Goal: Task Accomplishment & Management: Use online tool/utility

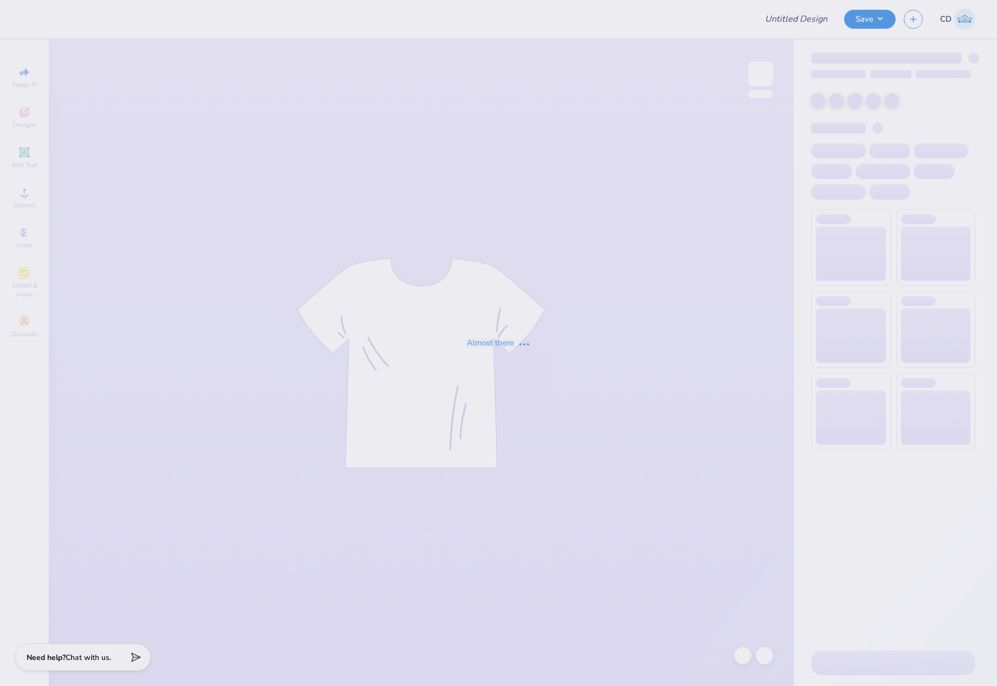
type input "choreographer tee"
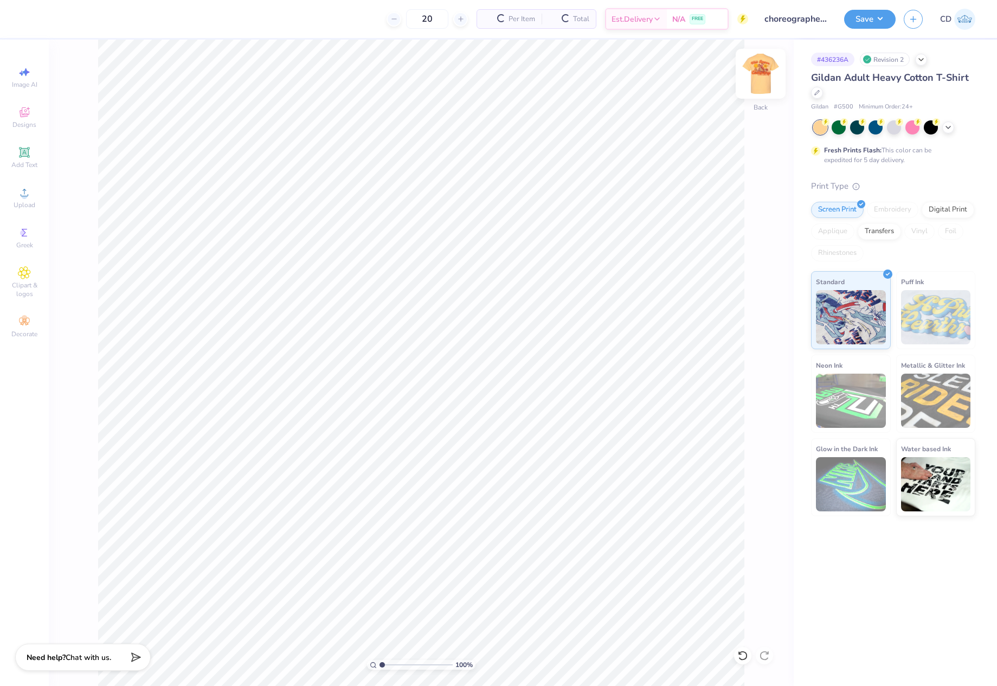
click at [759, 84] on img at bounding box center [760, 73] width 43 height 43
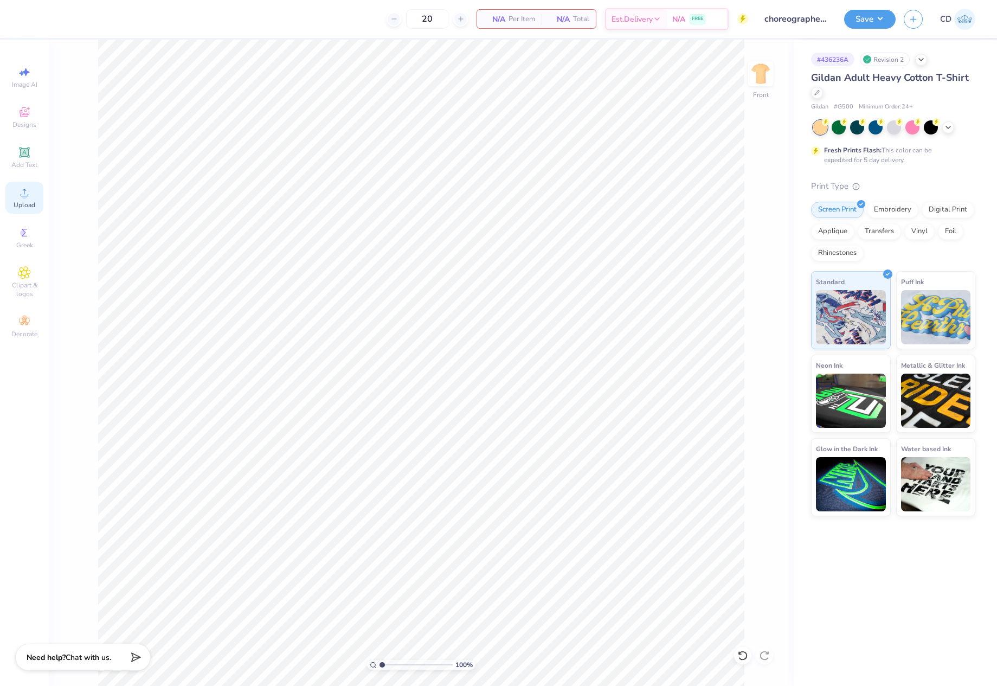
click at [24, 194] on icon at bounding box center [25, 193] width 8 height 8
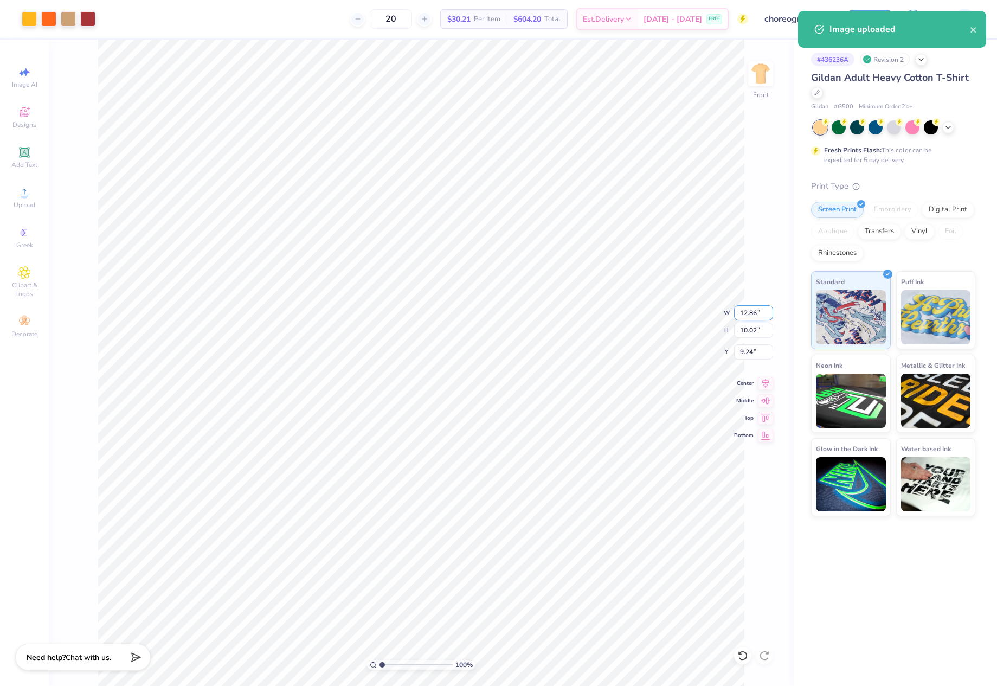
drag, startPoint x: 739, startPoint y: 310, endPoint x: 761, endPoint y: 311, distance: 22.3
click at [761, 311] on input "12.86" at bounding box center [753, 312] width 39 height 15
type input "12.50"
type input "9.74"
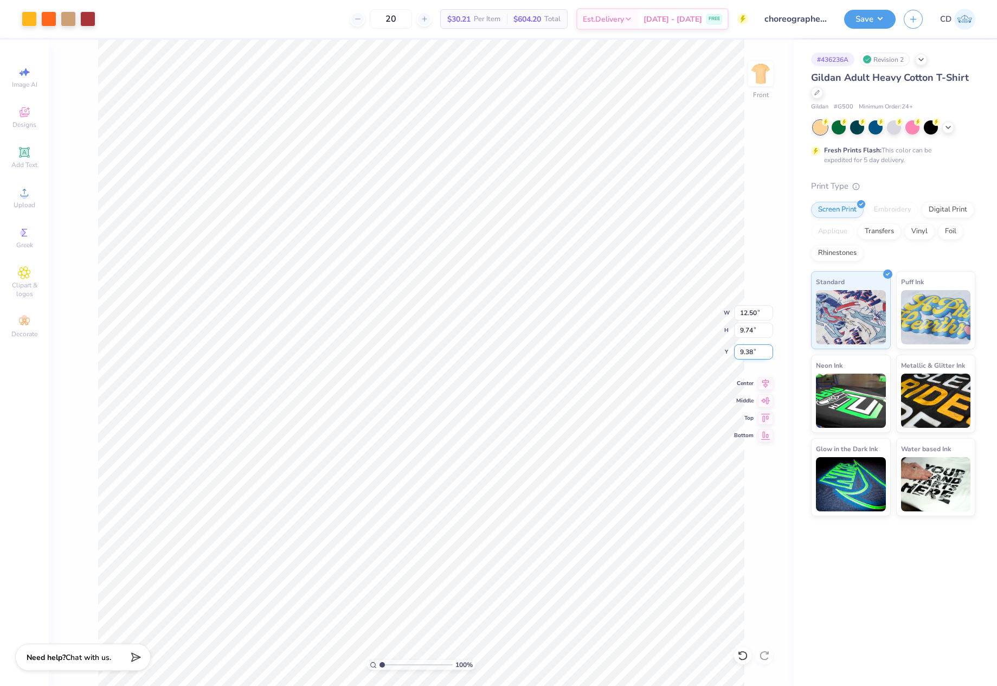
drag, startPoint x: 739, startPoint y: 355, endPoint x: 756, endPoint y: 354, distance: 17.4
click at [756, 354] on input "9.38" at bounding box center [753, 351] width 39 height 15
type input "3.00"
click at [759, 70] on img at bounding box center [760, 73] width 43 height 43
click at [26, 194] on circle at bounding box center [24, 196] width 6 height 6
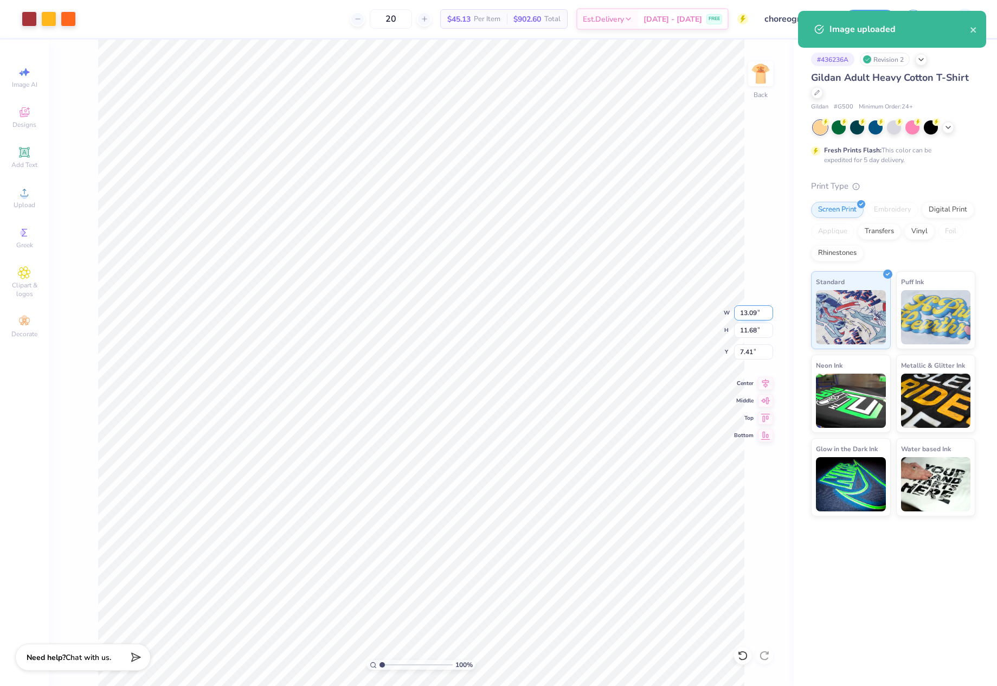
drag, startPoint x: 740, startPoint y: 313, endPoint x: 771, endPoint y: 315, distance: 30.4
click at [771, 315] on input "13.09" at bounding box center [753, 312] width 39 height 15
type input "4.00"
type input "3.57"
drag, startPoint x: 740, startPoint y: 348, endPoint x: 770, endPoint y: 348, distance: 29.8
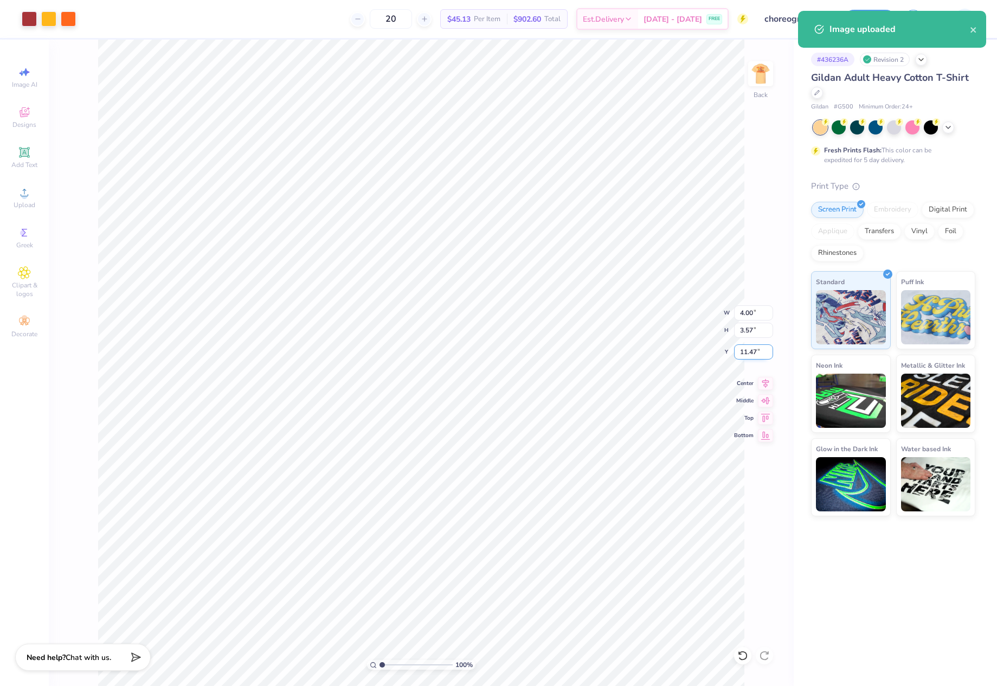
click at [770, 348] on input "11.47" at bounding box center [753, 351] width 39 height 15
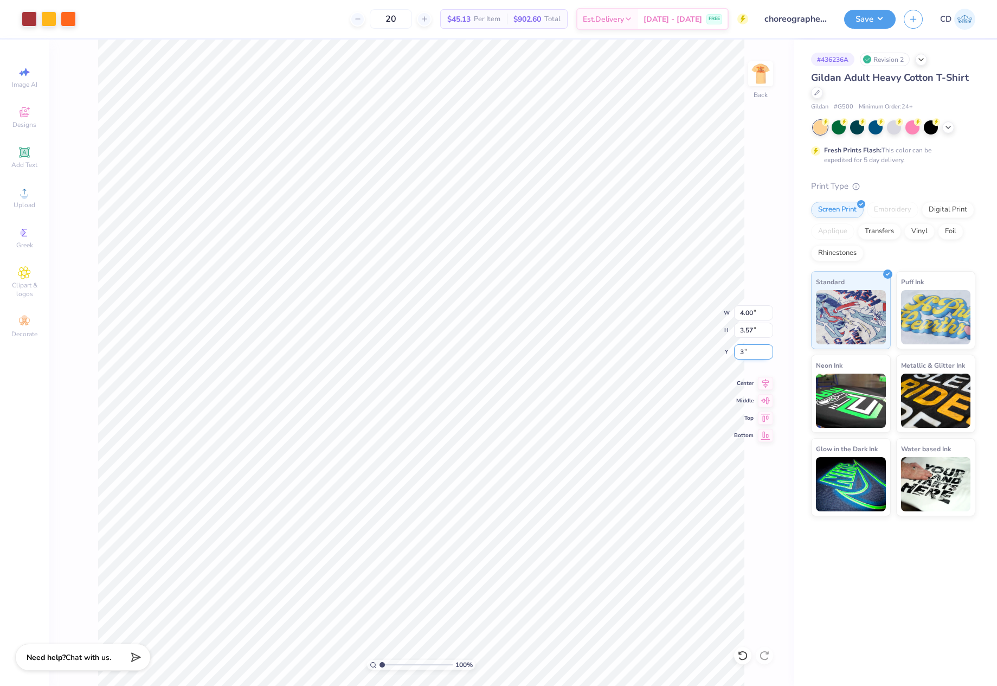
type input "3.00"
click at [761, 82] on img at bounding box center [760, 73] width 43 height 43
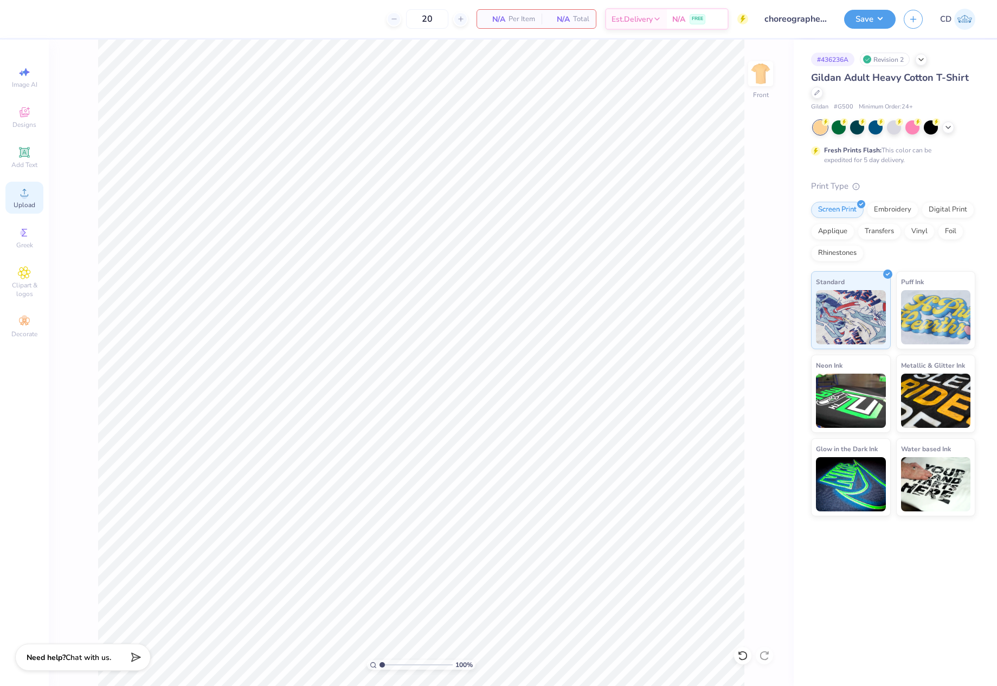
click at [21, 198] on icon at bounding box center [24, 192] width 13 height 13
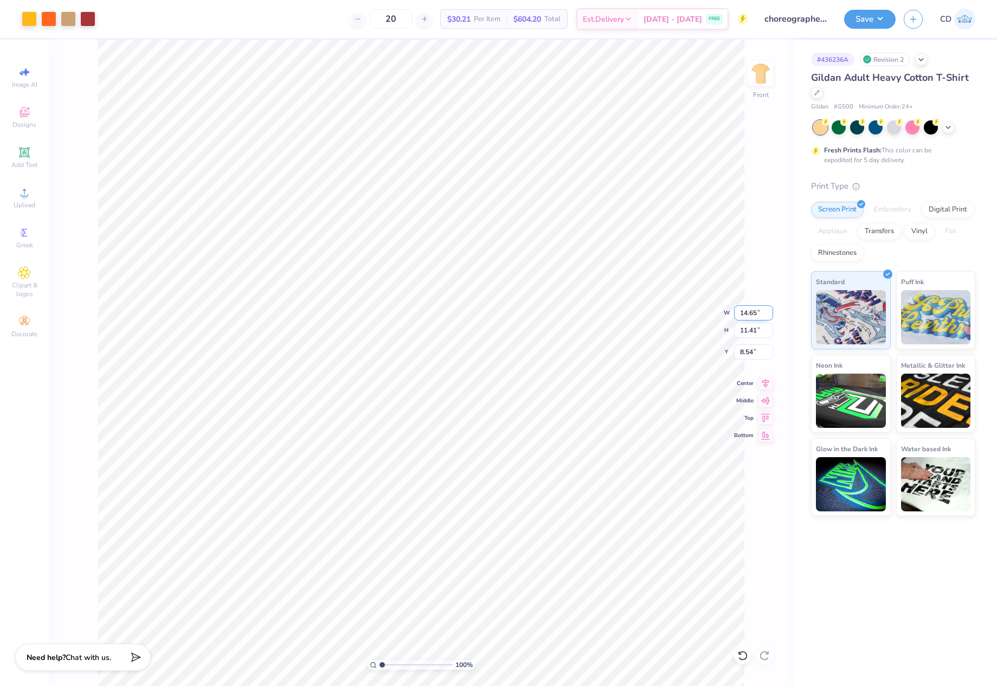
drag, startPoint x: 739, startPoint y: 311, endPoint x: 758, endPoint y: 307, distance: 18.7
click at [758, 307] on input "14.65" at bounding box center [753, 312] width 39 height 15
type input "12.50"
type input "9.74"
drag, startPoint x: 740, startPoint y: 352, endPoint x: 760, endPoint y: 350, distance: 20.7
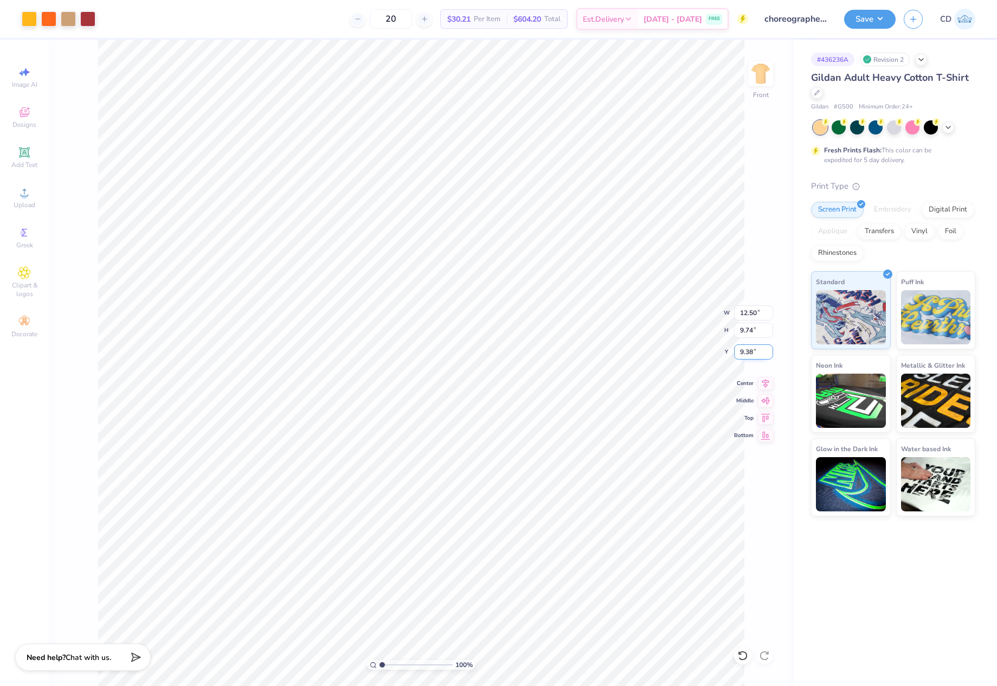
click at [760, 350] on input "9.38" at bounding box center [753, 351] width 39 height 15
type input "3.00"
click at [759, 74] on img at bounding box center [760, 73] width 43 height 43
click at [27, 195] on circle at bounding box center [24, 196] width 6 height 6
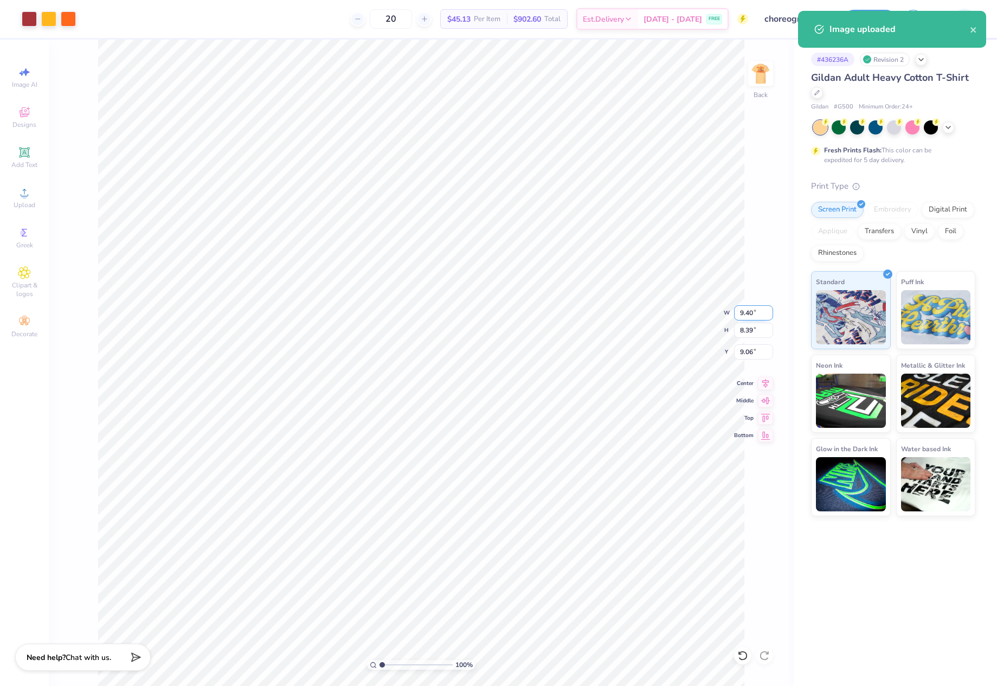
drag, startPoint x: 741, startPoint y: 314, endPoint x: 766, endPoint y: 317, distance: 25.1
click at [766, 317] on input "9.40" at bounding box center [753, 312] width 39 height 15
type input "4.00"
type input "3.57"
drag, startPoint x: 740, startPoint y: 351, endPoint x: 769, endPoint y: 357, distance: 29.4
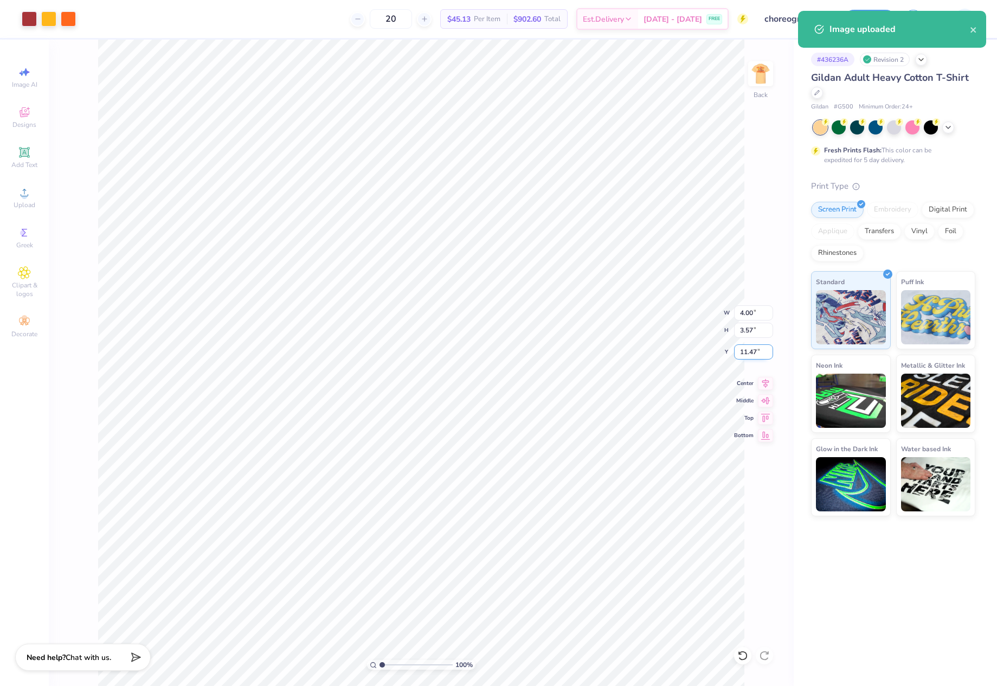
click at [769, 357] on input "11.47" at bounding box center [753, 351] width 39 height 15
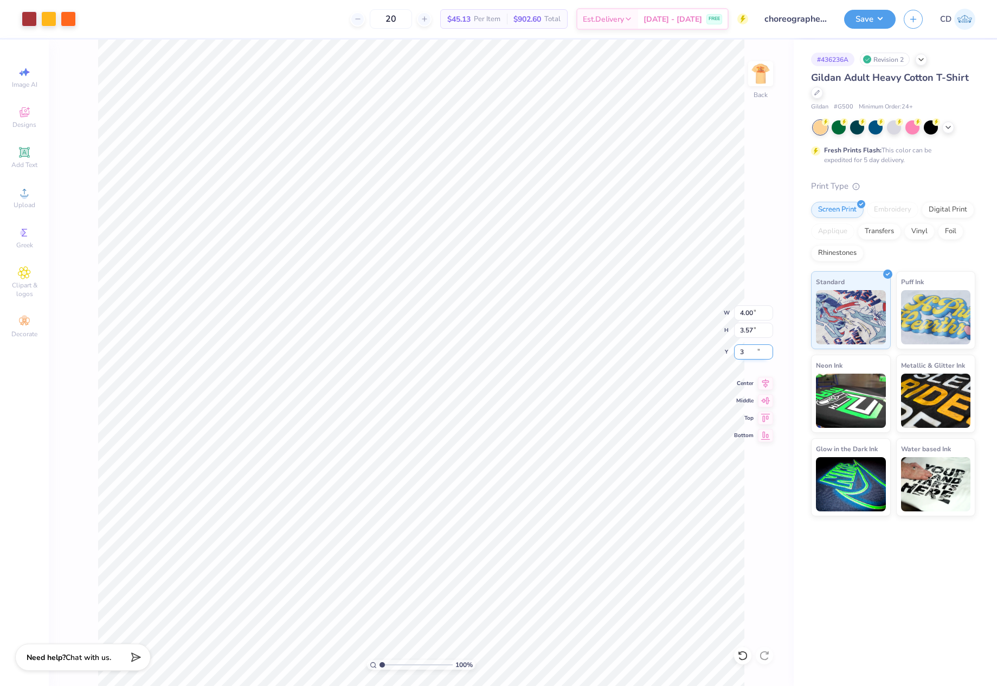
type input "3.00"
click at [862, 21] on button "Save" at bounding box center [870, 17] width 52 height 19
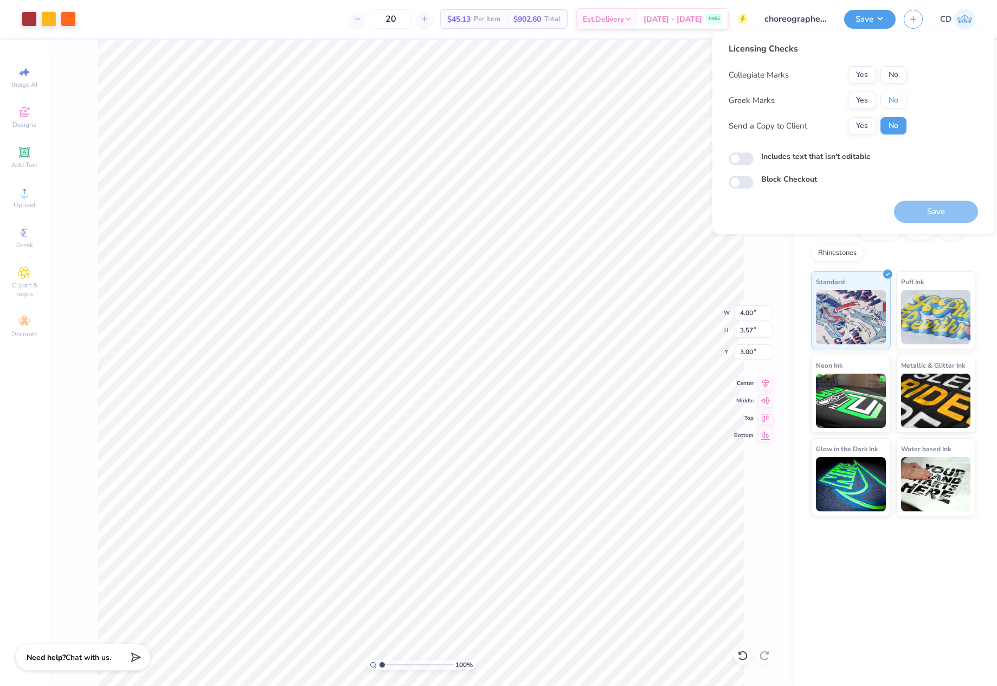
drag, startPoint x: 893, startPoint y: 97, endPoint x: 893, endPoint y: 84, distance: 13.6
click at [893, 96] on button "No" at bounding box center [894, 100] width 26 height 17
click at [888, 69] on button "No" at bounding box center [894, 74] width 26 height 17
click at [738, 163] on input "Includes text that isn't editable" at bounding box center [741, 158] width 25 height 13
checkbox input "true"
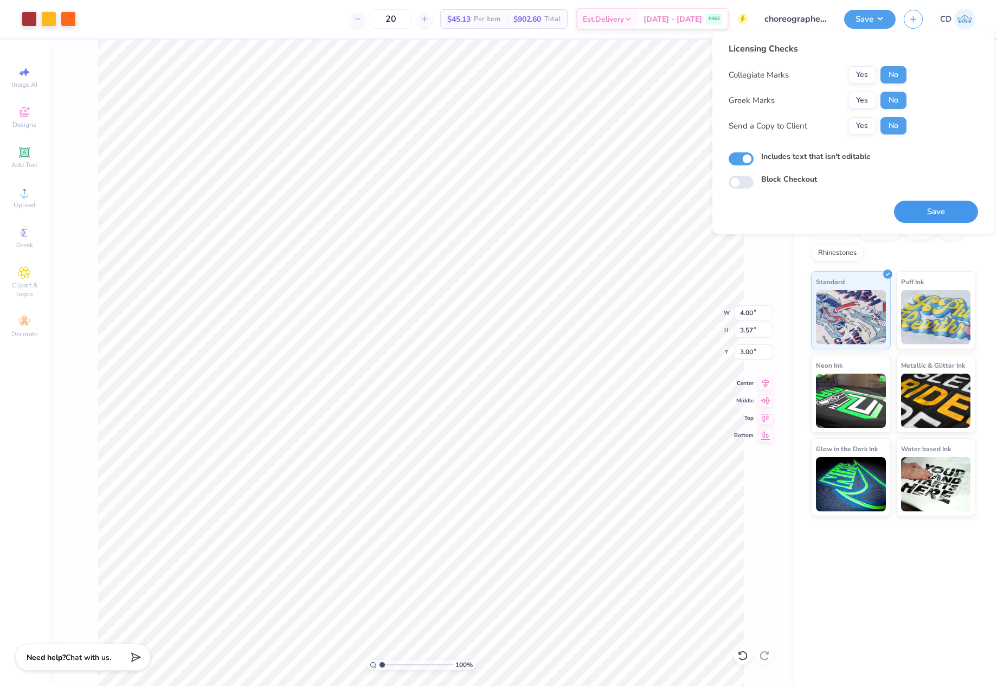
click at [933, 214] on button "Save" at bounding box center [936, 212] width 84 height 22
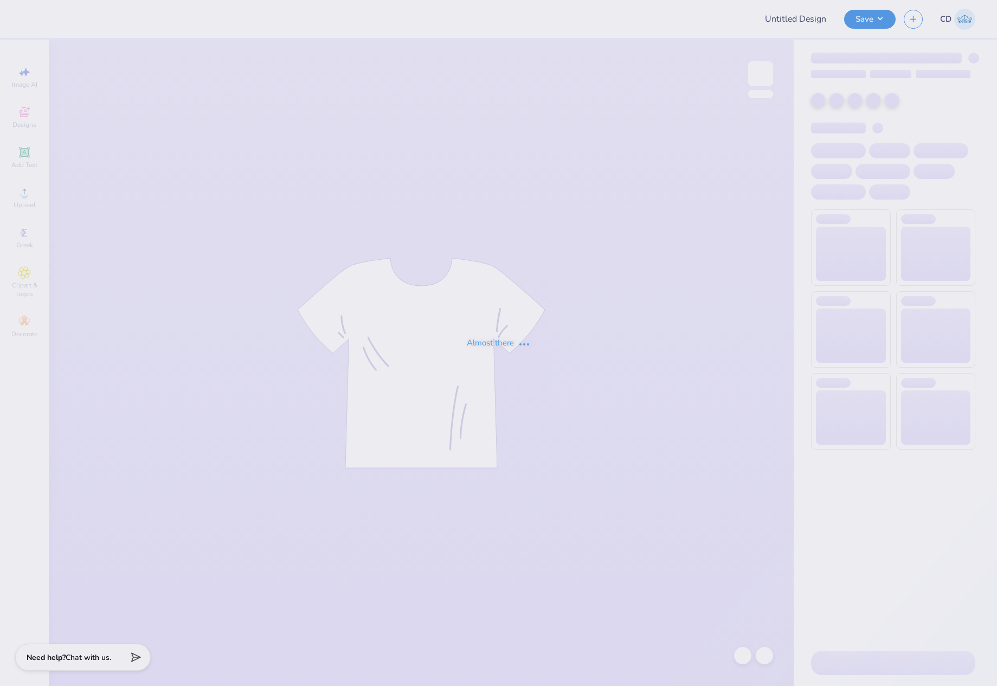
type input "Lehigh University : [PERSON_NAME] [PERSON_NAME]"
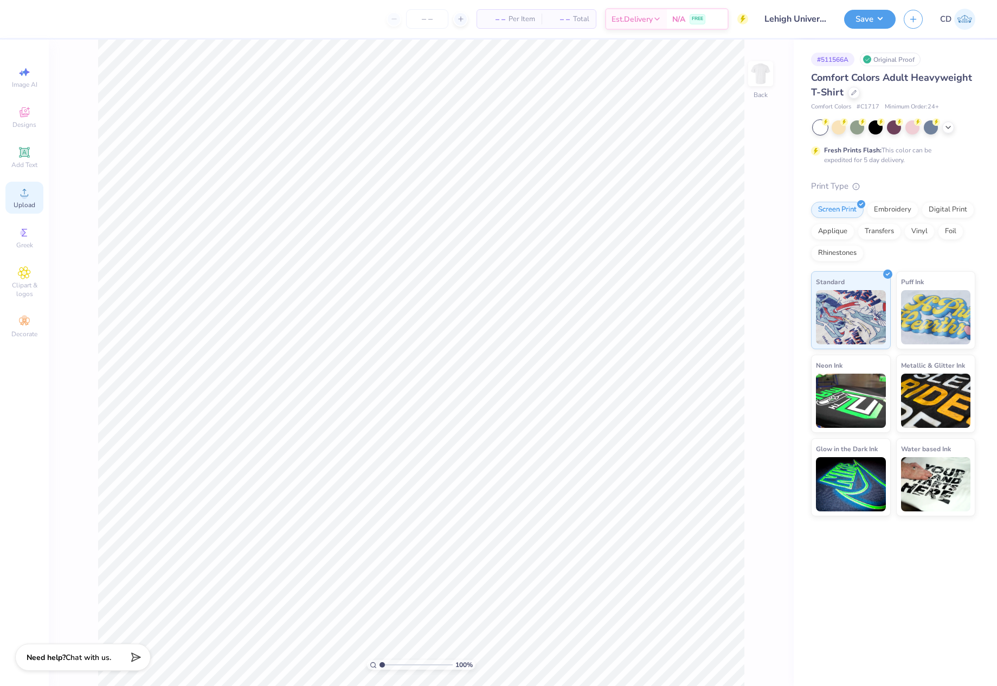
click at [38, 203] on div "Upload" at bounding box center [24, 198] width 38 height 32
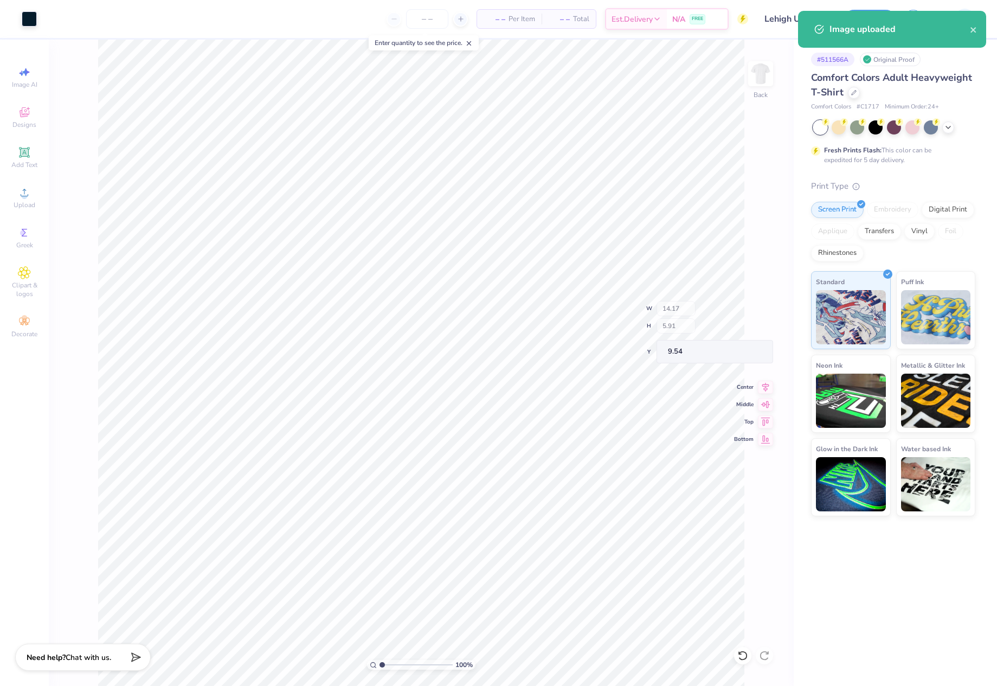
click at [761, 313] on div "100 % Back W 14.17 H 5.91 Y 9.54 Center Middle Top Bottom" at bounding box center [421, 363] width 745 height 646
drag, startPoint x: 739, startPoint y: 316, endPoint x: 758, endPoint y: 315, distance: 19.0
click at [758, 315] on input "14.17" at bounding box center [753, 312] width 39 height 15
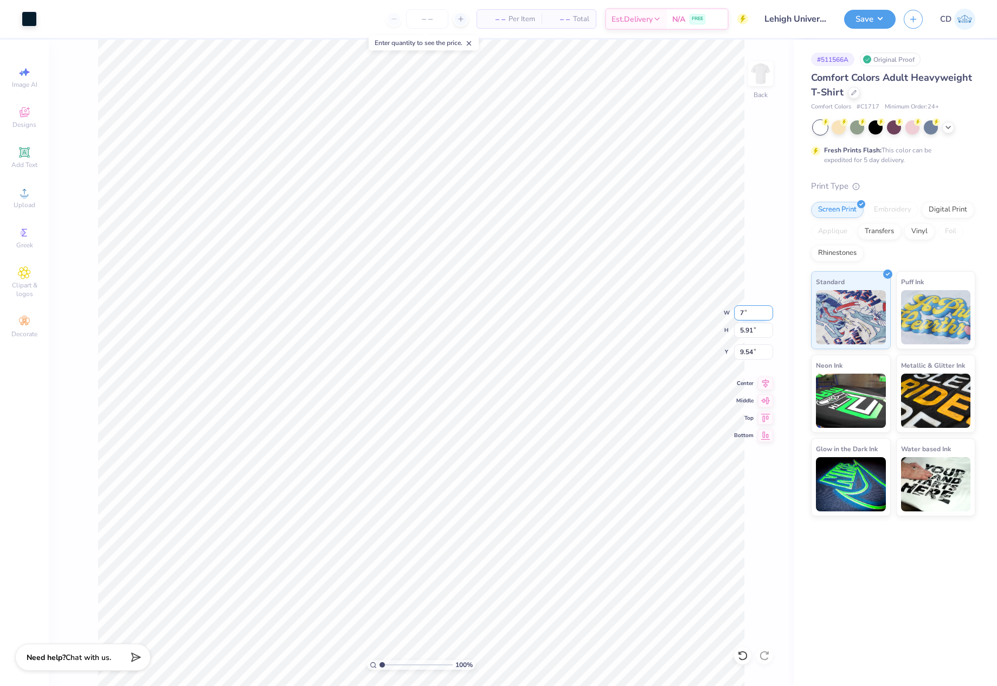
type input "7.00"
type input "2.92"
drag, startPoint x: 736, startPoint y: 348, endPoint x: 760, endPoint y: 349, distance: 24.4
click at [760, 349] on input "11.04" at bounding box center [753, 351] width 39 height 15
type input "3.00"
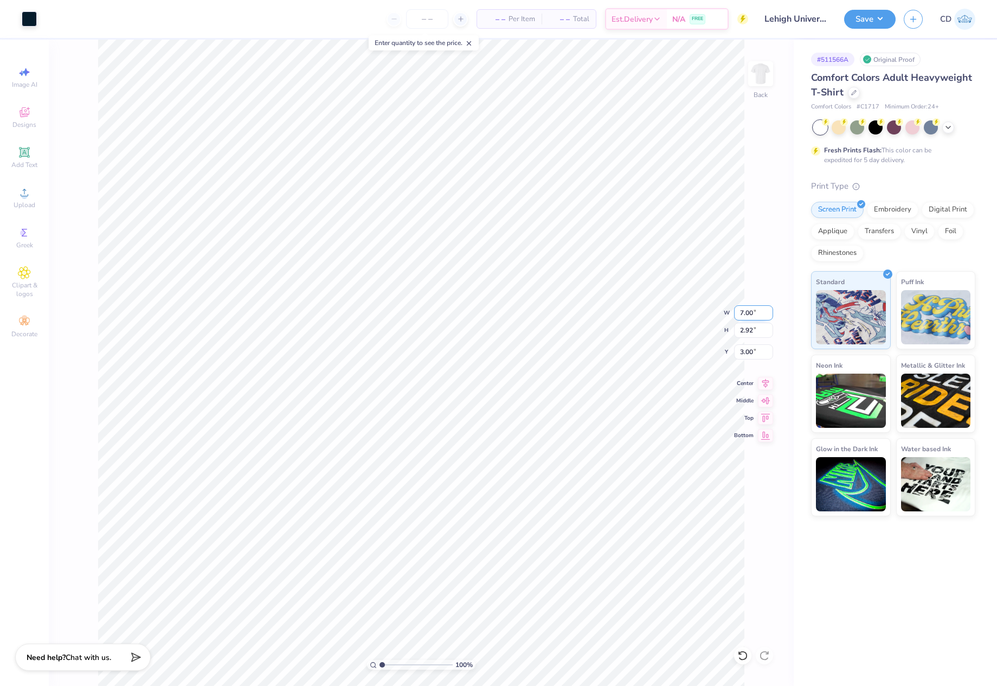
drag, startPoint x: 736, startPoint y: 313, endPoint x: 755, endPoint y: 311, distance: 18.6
click at [755, 311] on input "7.00" at bounding box center [753, 312] width 39 height 15
type input "8.00"
type input "3.34"
type input "2.79"
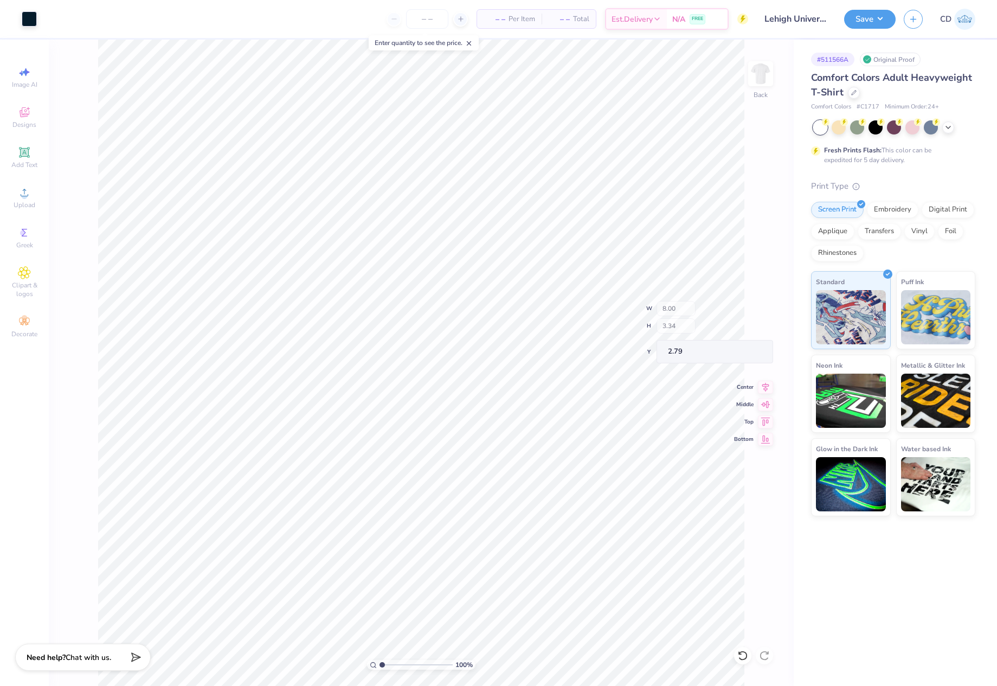
click at [751, 353] on div "100 % Back W 8.00 H 3.34 Y 2.79 Center Middle Top Bottom" at bounding box center [421, 363] width 745 height 646
drag, startPoint x: 738, startPoint y: 350, endPoint x: 760, endPoint y: 349, distance: 22.3
click at [760, 349] on input "2.79" at bounding box center [753, 351] width 39 height 15
type input "3.00"
click at [889, 211] on div "Embroidery" at bounding box center [893, 208] width 52 height 16
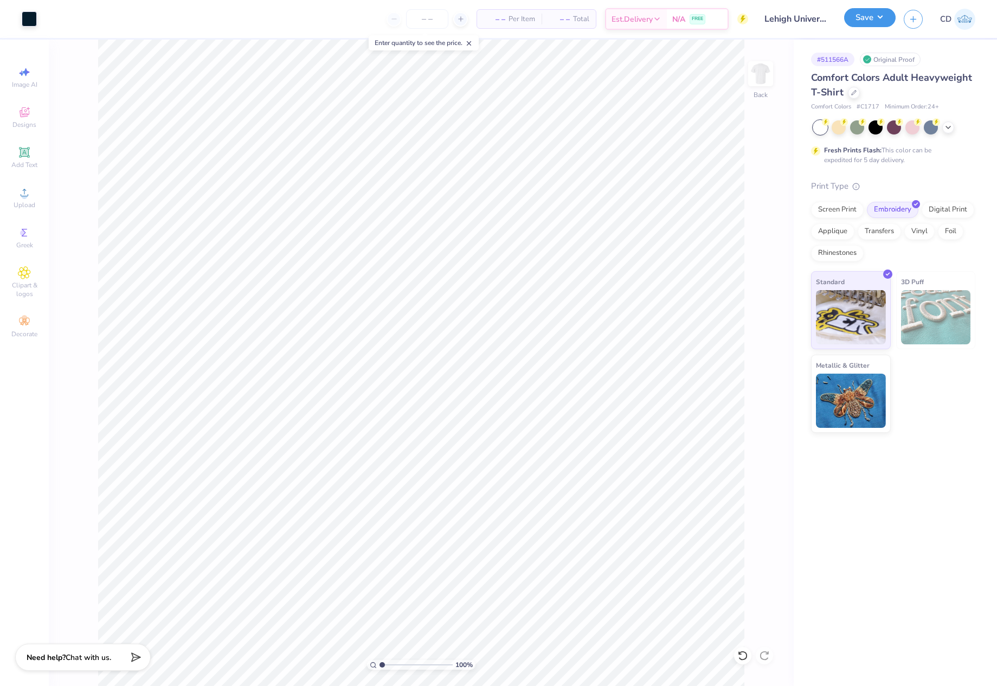
click at [852, 23] on button "Save" at bounding box center [870, 17] width 52 height 19
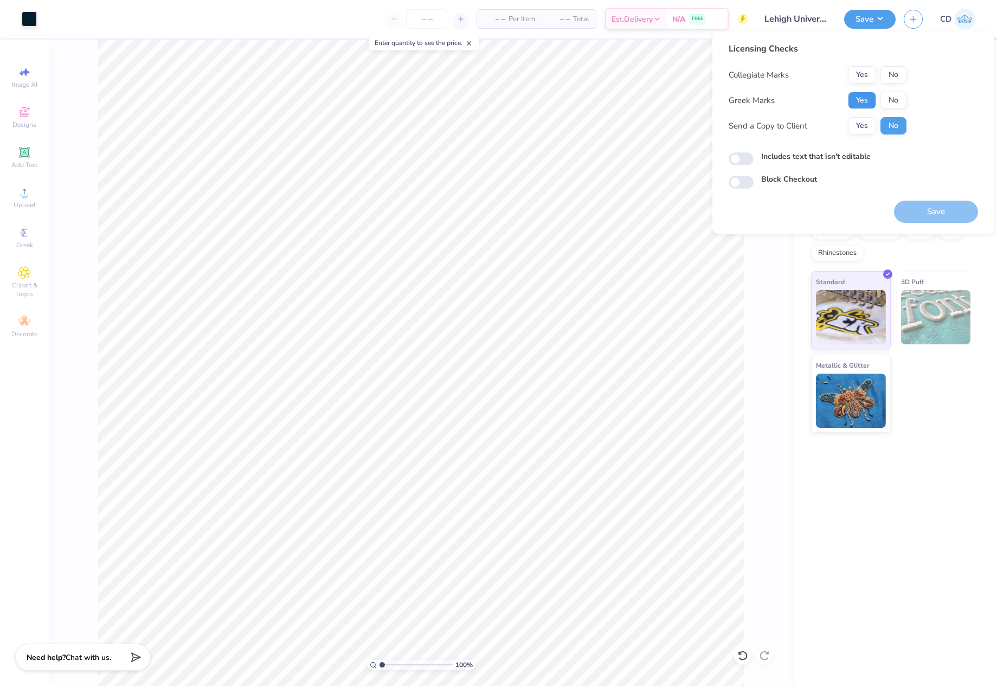
click at [867, 102] on button "Yes" at bounding box center [862, 100] width 28 height 17
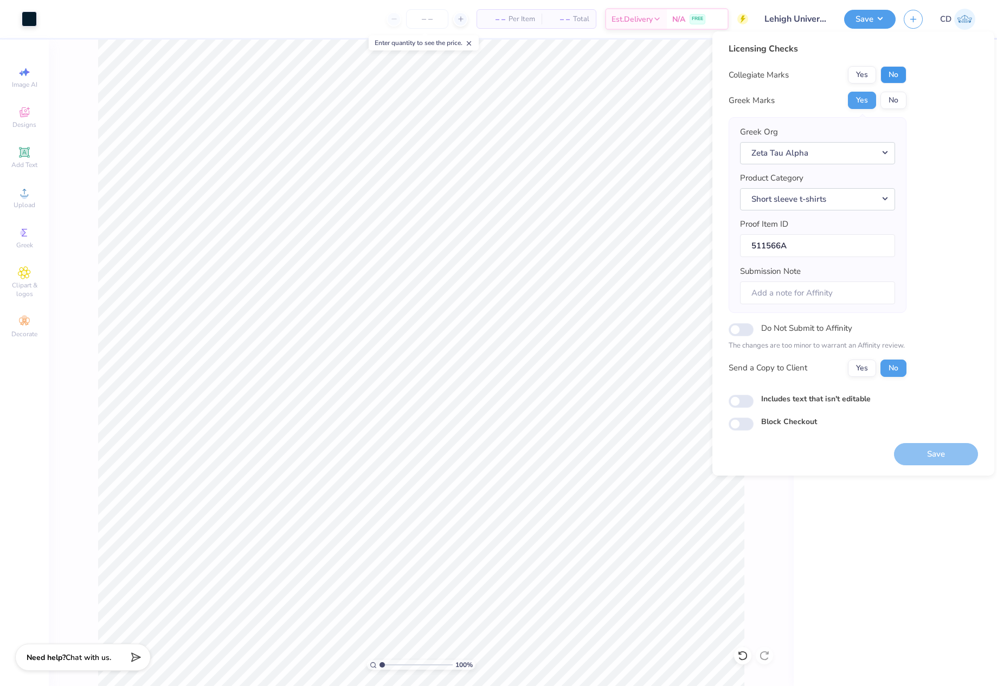
click at [888, 75] on button "No" at bounding box center [894, 74] width 26 height 17
click at [742, 405] on input "Includes text that isn't editable" at bounding box center [741, 401] width 25 height 13
checkbox input "true"
click at [924, 449] on button "Save" at bounding box center [936, 454] width 84 height 22
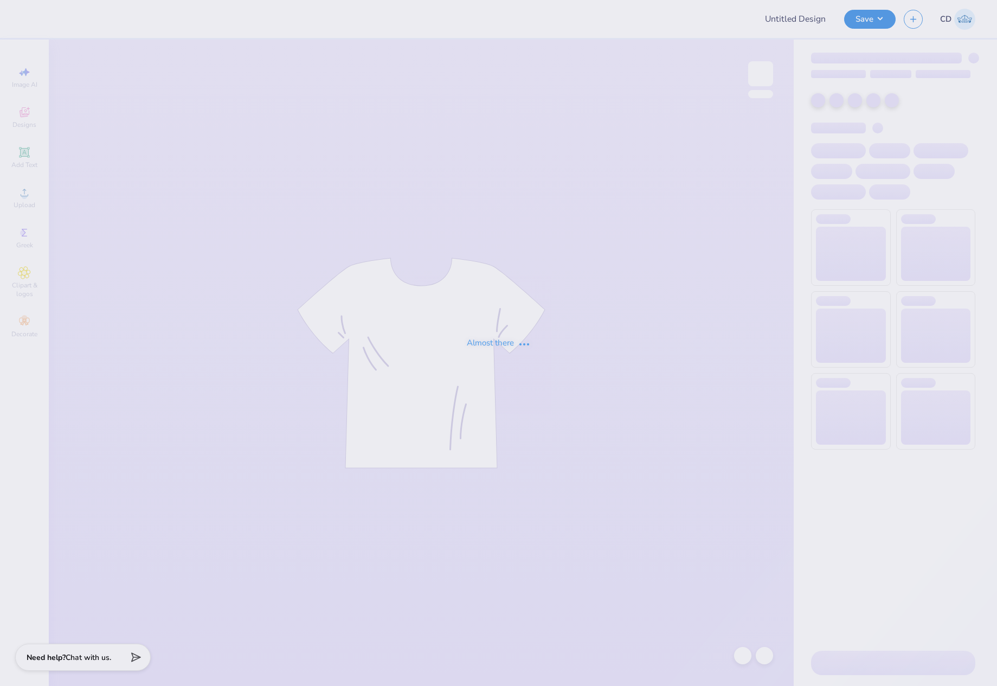
type input "with love, alpha chi"
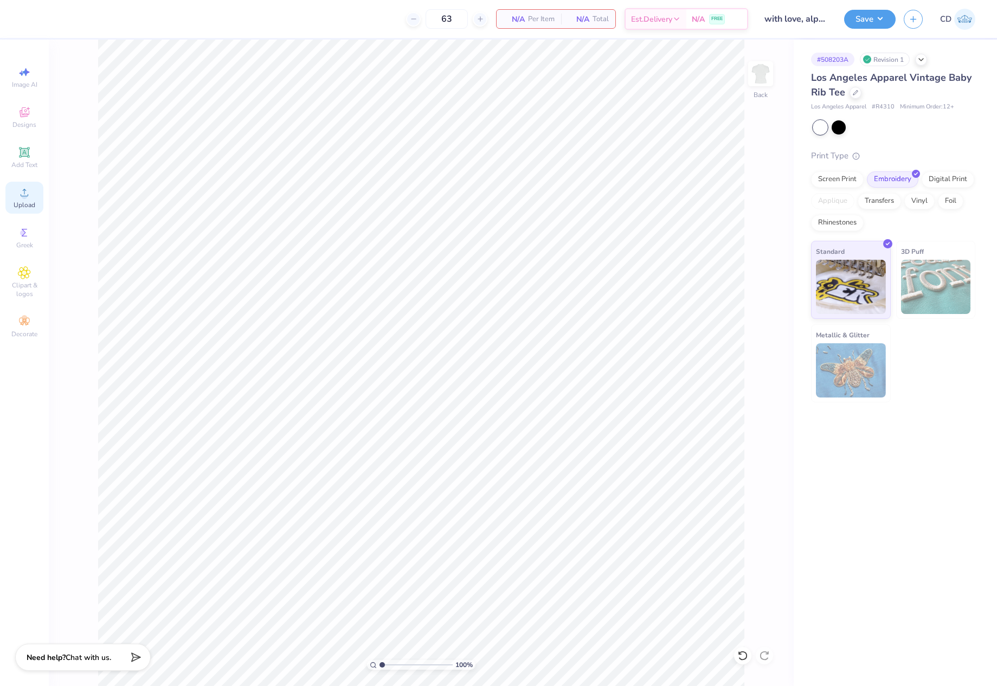
click at [23, 204] on span "Upload" at bounding box center [25, 205] width 22 height 9
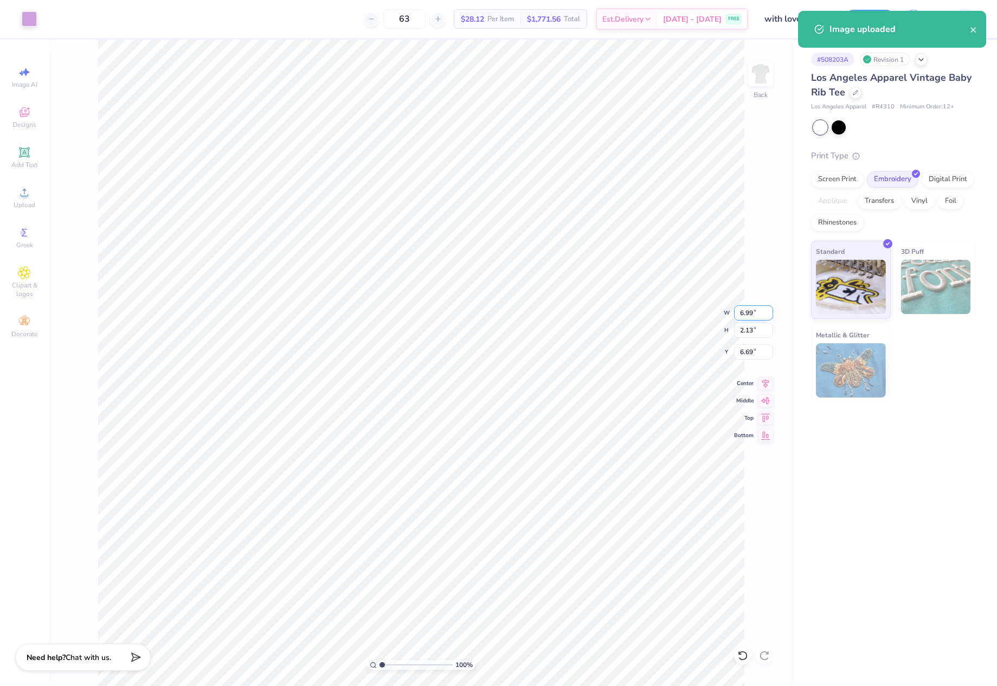
drag, startPoint x: 747, startPoint y: 315, endPoint x: 760, endPoint y: 313, distance: 13.1
click at [760, 313] on input "6.99" at bounding box center [753, 312] width 39 height 15
type input "7.00"
drag, startPoint x: 738, startPoint y: 349, endPoint x: 749, endPoint y: 349, distance: 11.9
click at [749, 349] on input "6.68" at bounding box center [753, 351] width 39 height 15
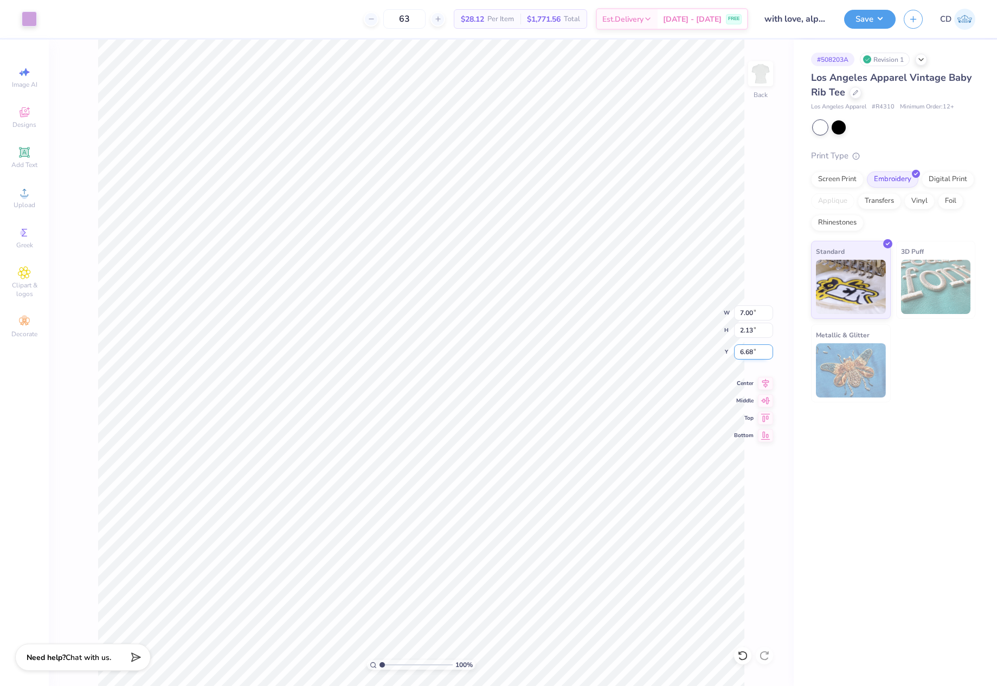
click at [752, 349] on input "6.68" at bounding box center [753, 351] width 39 height 15
drag, startPoint x: 755, startPoint y: 350, endPoint x: 743, endPoint y: 352, distance: 12.7
click at [743, 352] on input "6.68" at bounding box center [753, 351] width 39 height 15
click at [741, 352] on input "6.68" at bounding box center [753, 351] width 39 height 15
drag, startPoint x: 740, startPoint y: 352, endPoint x: 748, endPoint y: 352, distance: 8.7
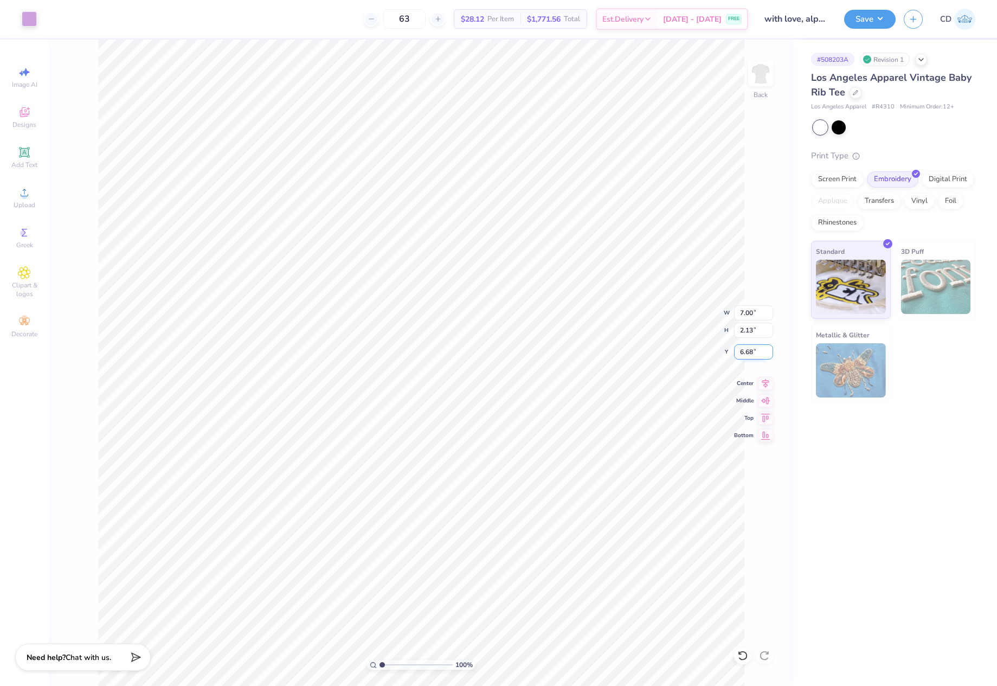
click at [748, 352] on input "6.68" at bounding box center [753, 351] width 39 height 15
type input "2.00"
click at [857, 24] on button "Save" at bounding box center [870, 17] width 52 height 19
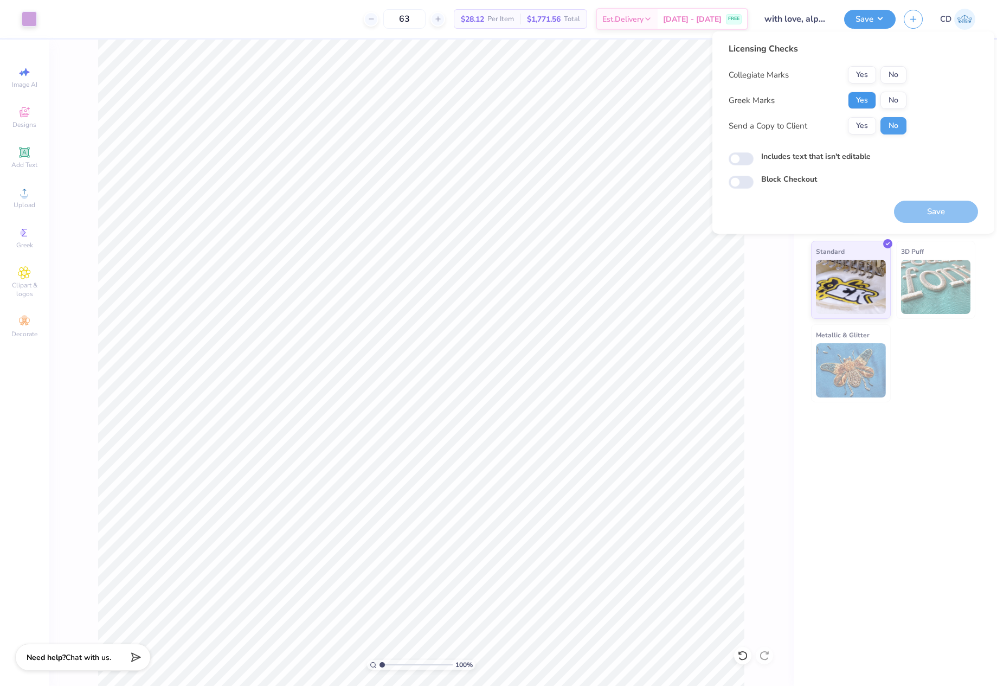
click at [861, 101] on button "Yes" at bounding box center [862, 100] width 28 height 17
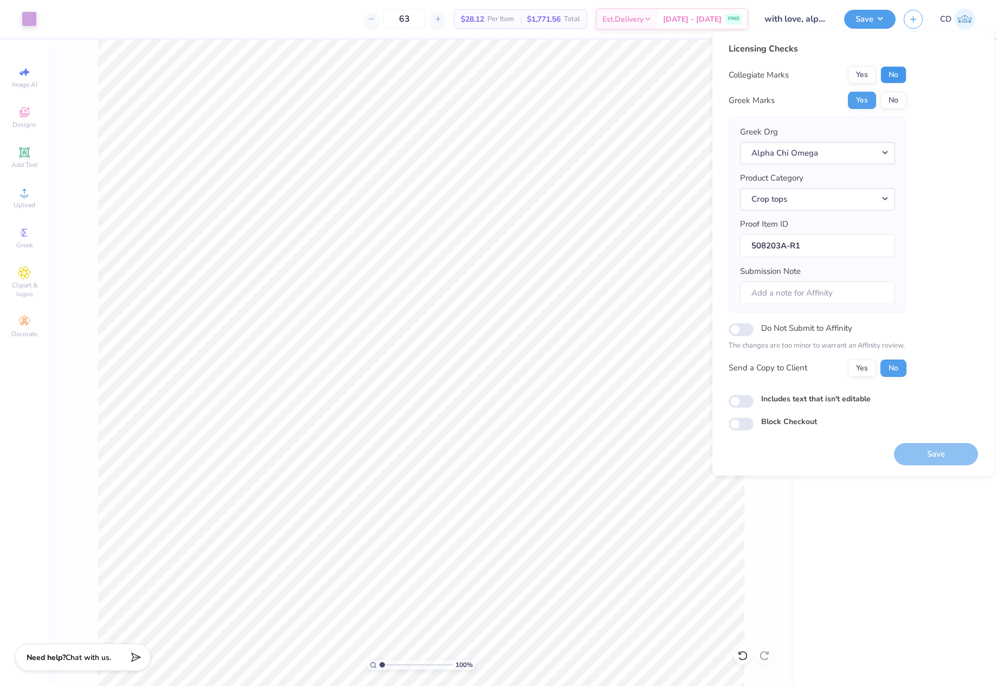
click at [897, 77] on button "No" at bounding box center [894, 74] width 26 height 17
click at [744, 400] on input "Includes text that isn't editable" at bounding box center [741, 401] width 25 height 13
checkbox input "true"
click at [923, 450] on button "Save" at bounding box center [936, 454] width 84 height 22
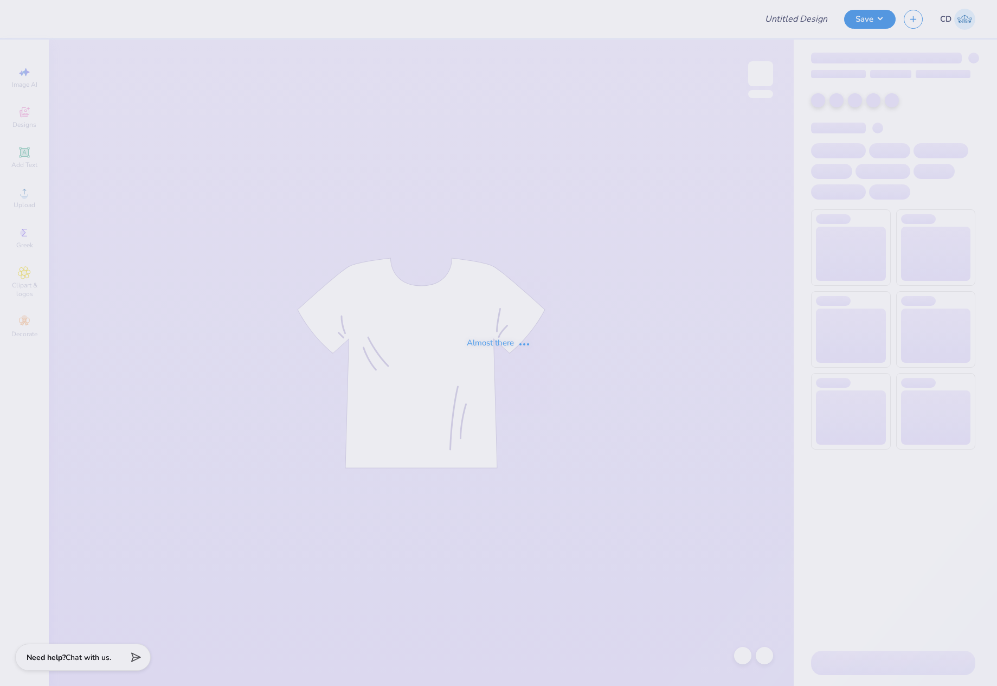
type input "Homecoming '25 3"
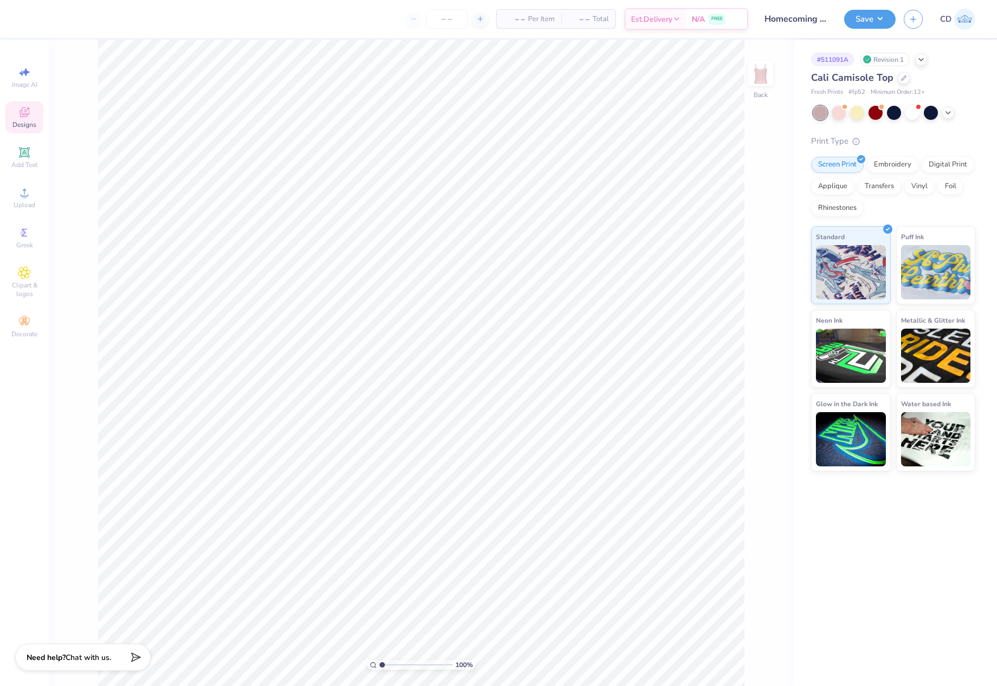
click at [29, 119] on div "Designs" at bounding box center [24, 117] width 38 height 32
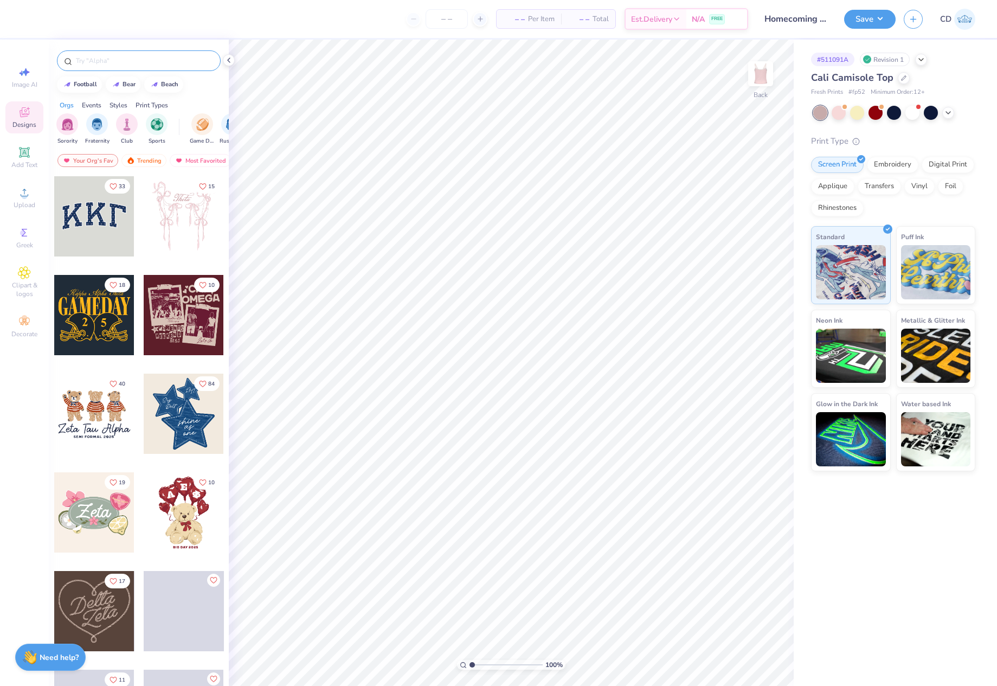
click at [161, 55] on input "text" at bounding box center [144, 60] width 139 height 11
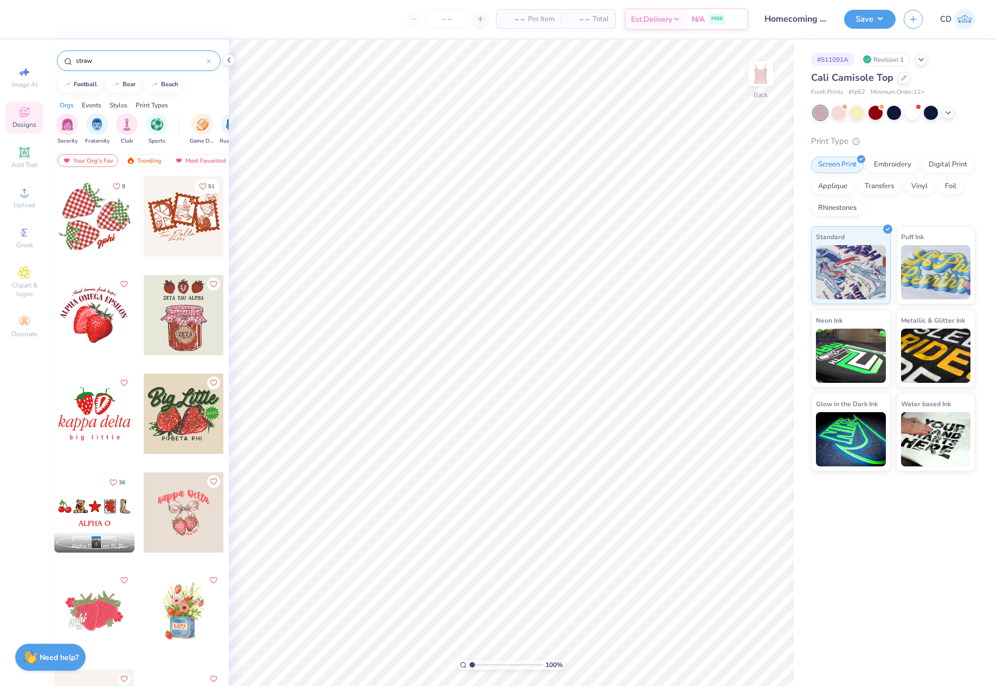
type input "straw"
click at [182, 414] on div at bounding box center [184, 414] width 80 height 80
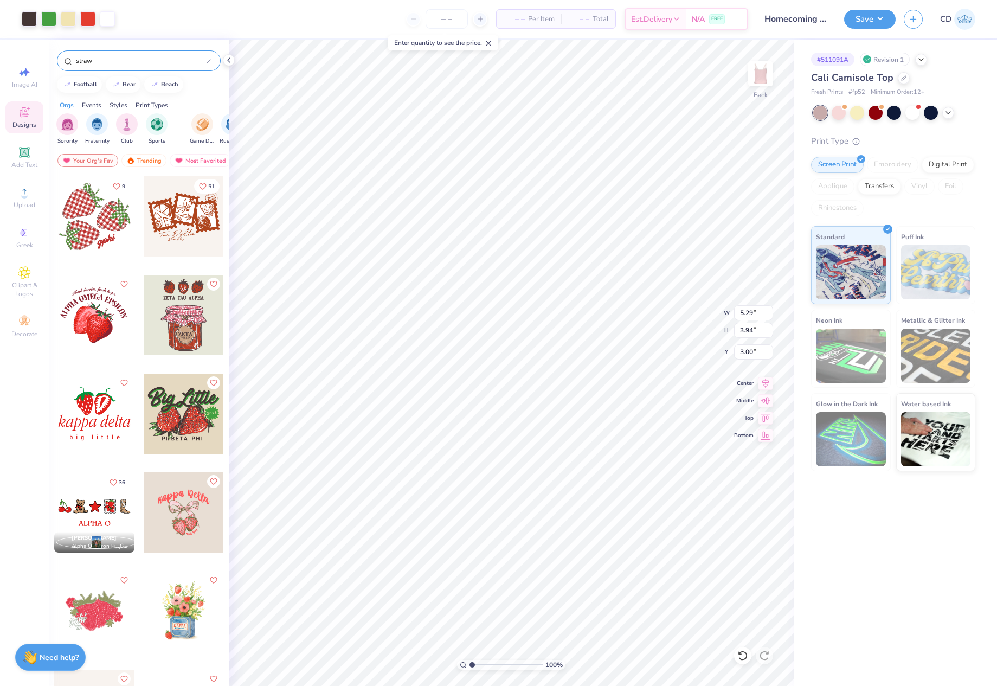
drag, startPoint x: 229, startPoint y: 59, endPoint x: 228, endPoint y: 68, distance: 8.7
click at [229, 59] on icon at bounding box center [229, 60] width 9 height 9
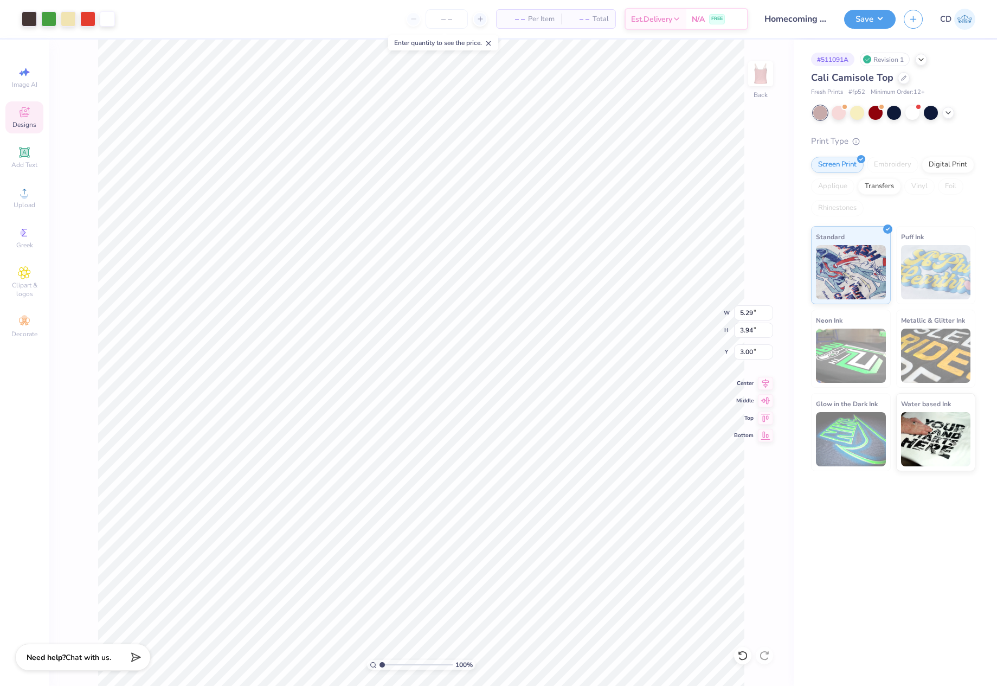
click at [400, 666] on input "range" at bounding box center [416, 665] width 73 height 10
drag, startPoint x: 396, startPoint y: 664, endPoint x: 577, endPoint y: 0, distance: 688.0
click at [394, 665] on input "range" at bounding box center [416, 665] width 73 height 10
type input "1.67"
click at [387, 664] on input "range" at bounding box center [416, 665] width 73 height 10
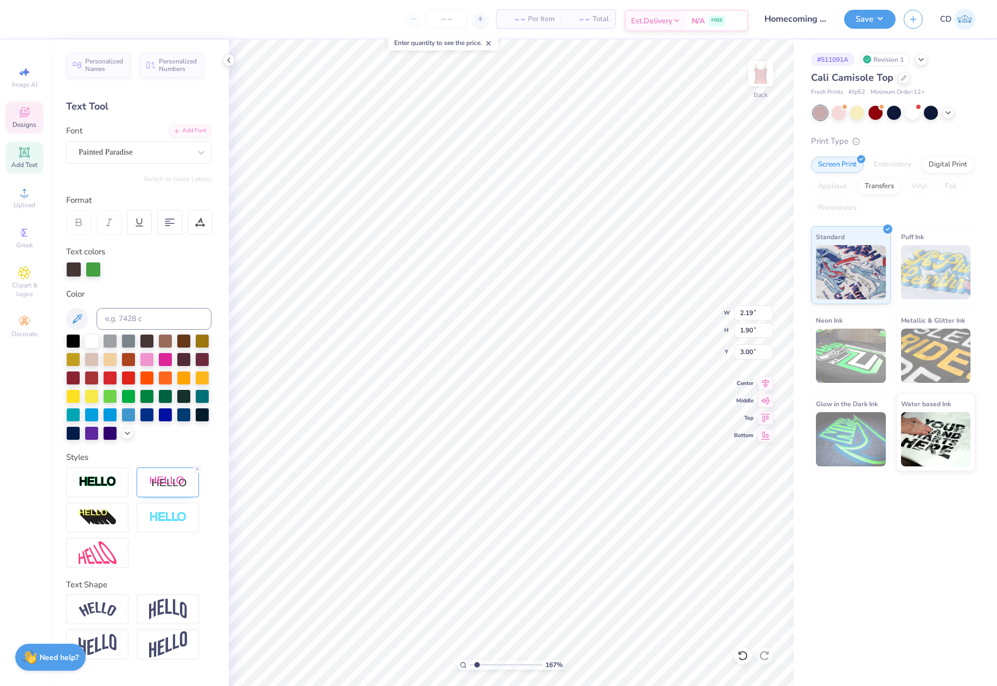
scroll to position [9, 2]
type textarea "Phi Beta"
type textarea "Phi"
type textarea "Pi Beta"
type input "5.32"
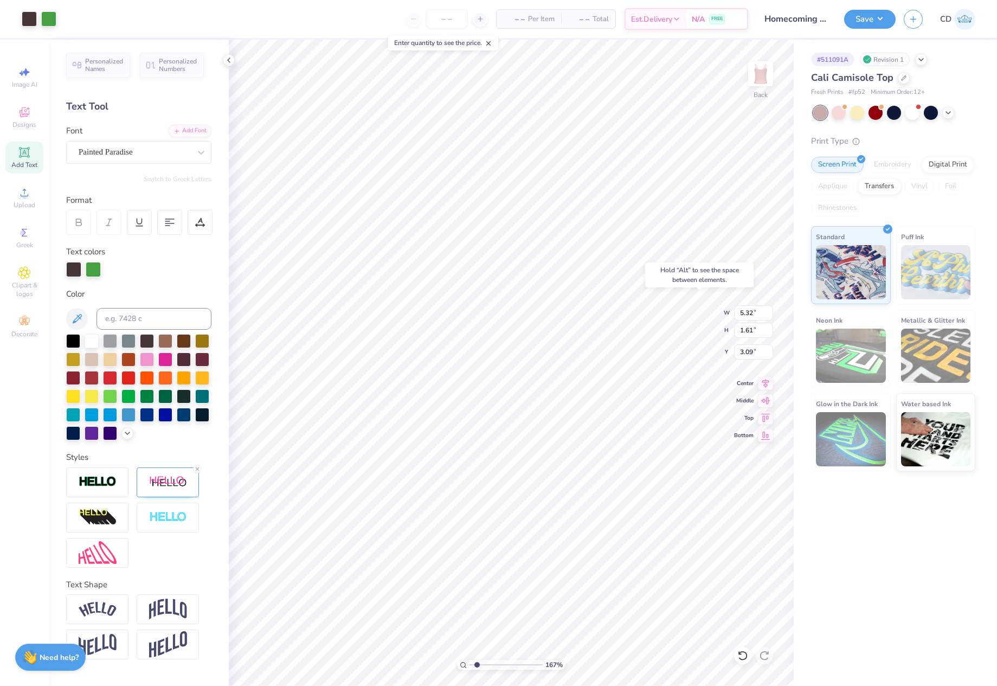
type input "1.61"
type input "4.61"
type input "1.52"
type input "3.18"
type input "2.28"
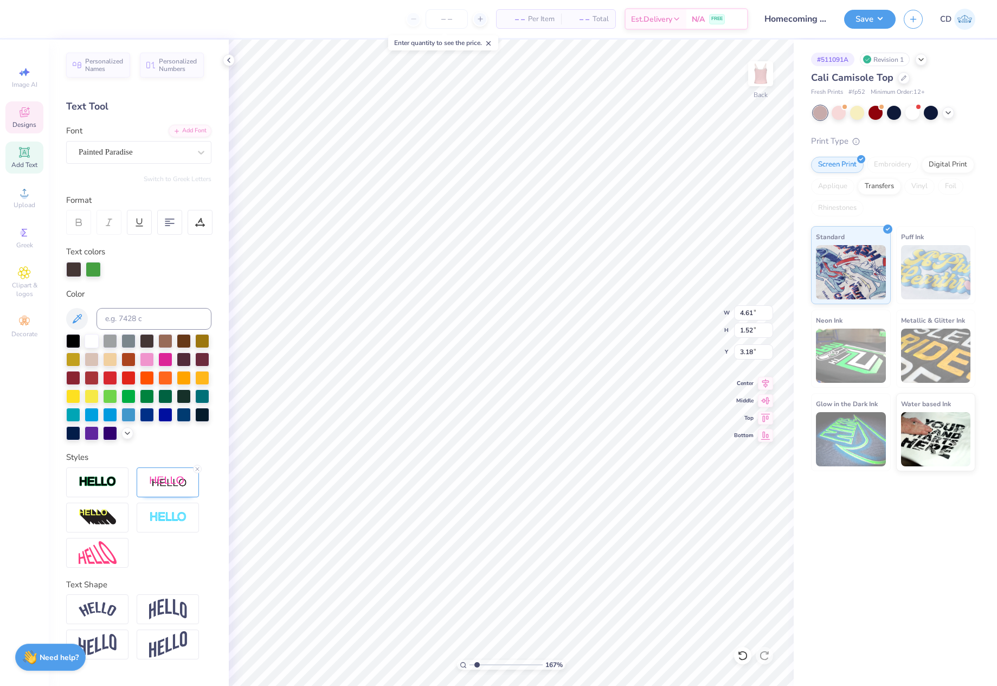
type input "1.46"
type input "3.13"
type input "2.21"
type input "1.41"
click at [771, 380] on icon at bounding box center [765, 381] width 15 height 13
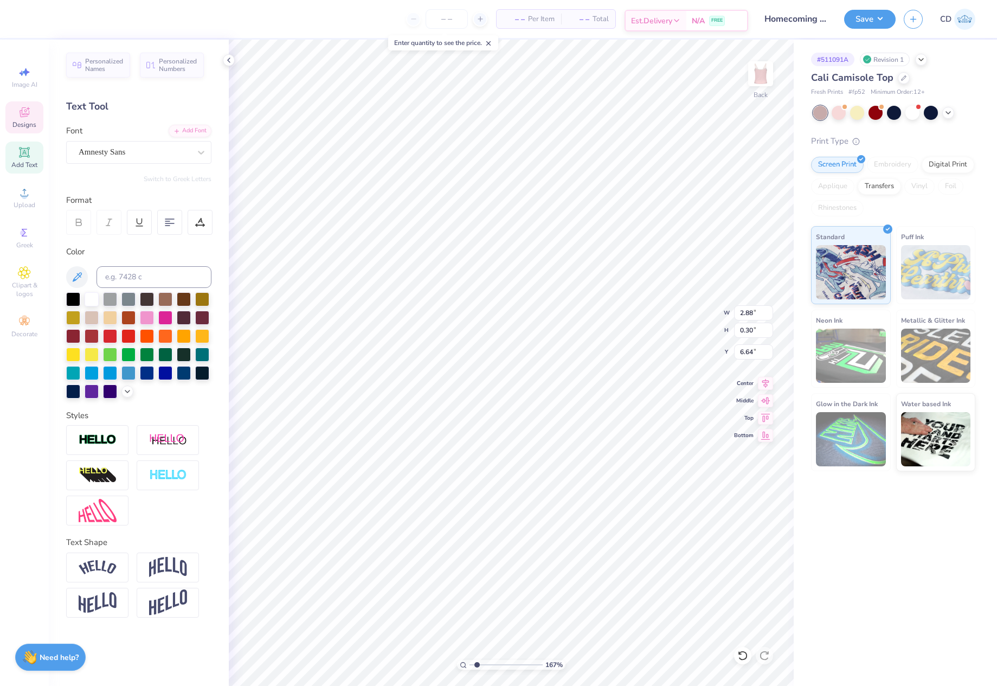
scroll to position [9, 3]
type textarea "HOMECOMING"
click at [767, 380] on icon at bounding box center [765, 381] width 15 height 13
click at [92, 20] on div at bounding box center [87, 17] width 15 height 15
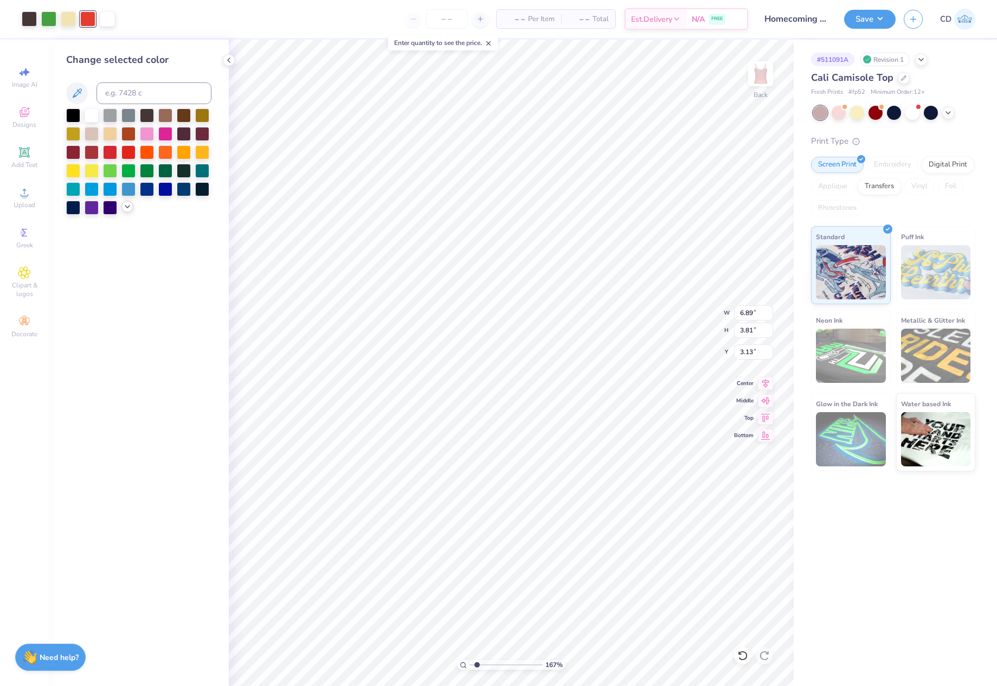
click at [127, 205] on icon at bounding box center [127, 206] width 9 height 9
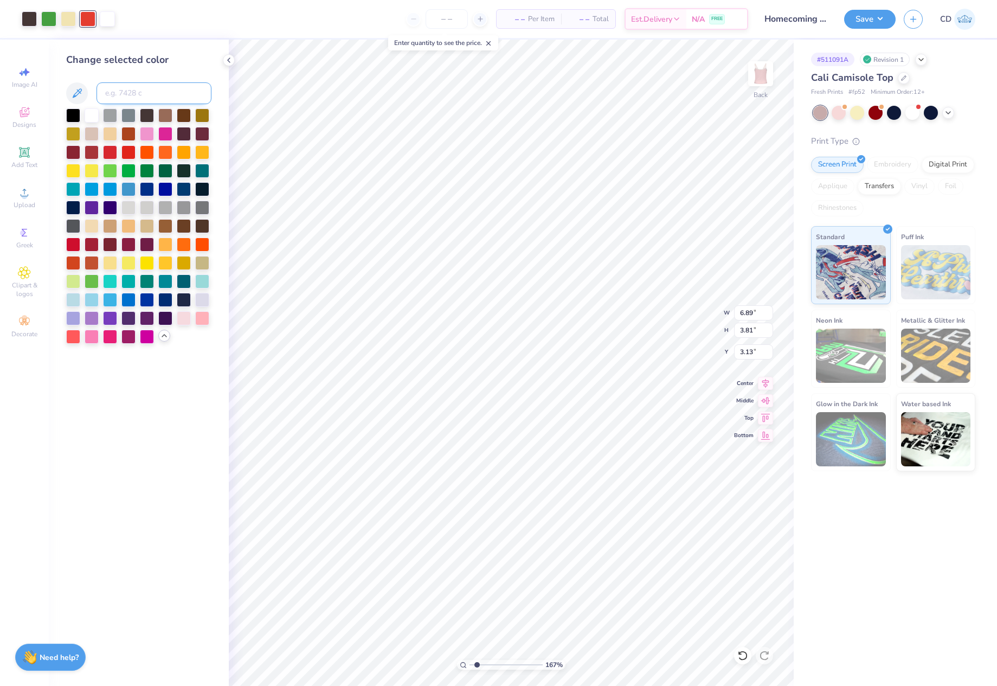
click at [138, 91] on input at bounding box center [154, 93] width 115 height 22
type input "7416"
click at [50, 21] on div at bounding box center [48, 17] width 15 height 15
click at [150, 93] on input at bounding box center [154, 93] width 115 height 22
type input "577"
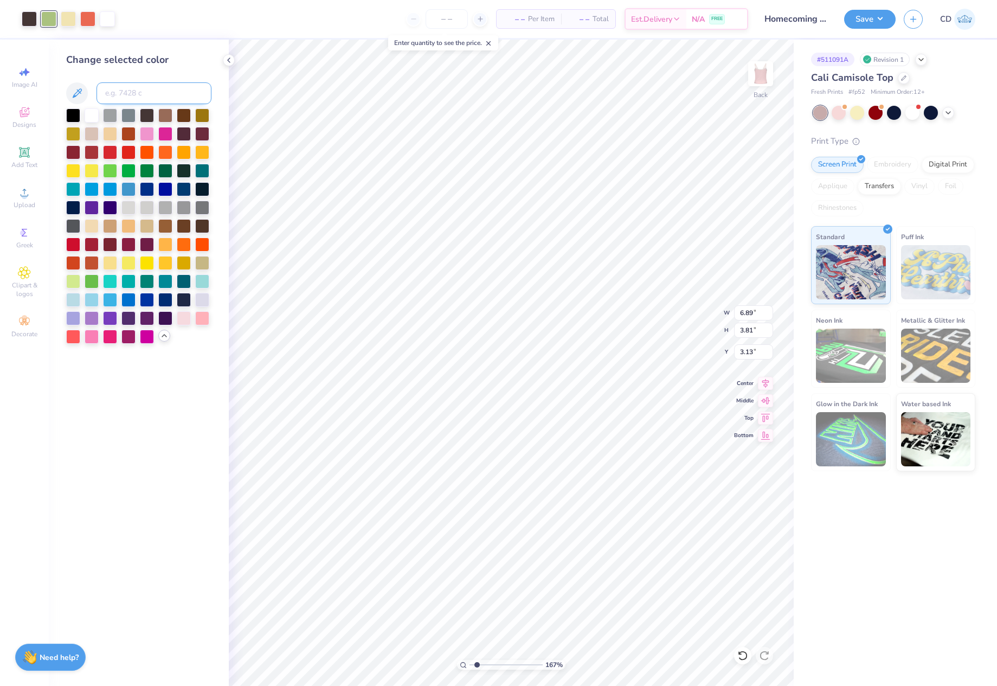
click at [125, 89] on input at bounding box center [154, 93] width 115 height 22
type input "467"
click at [127, 94] on input at bounding box center [154, 93] width 115 height 22
type input "367"
click at [70, 20] on div at bounding box center [68, 17] width 15 height 15
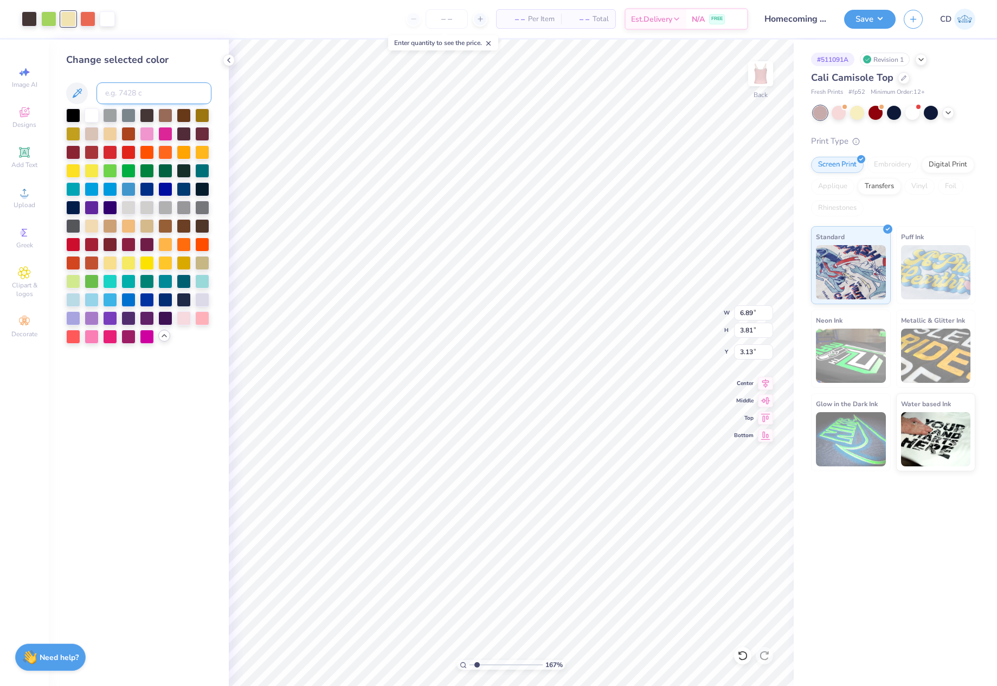
click at [140, 94] on input at bounding box center [154, 93] width 115 height 22
type input "7501"
drag, startPoint x: 739, startPoint y: 313, endPoint x: 752, endPoint y: 313, distance: 13.0
click at [752, 313] on input "6.89" at bounding box center [753, 312] width 39 height 15
type input "7.00"
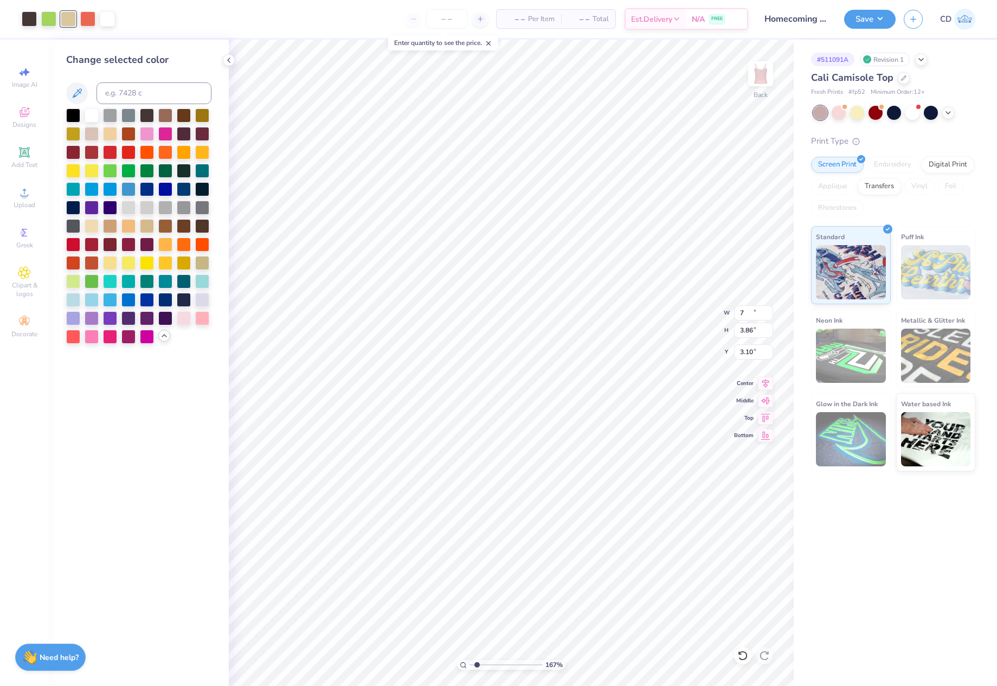
type input "3.86"
drag, startPoint x: 738, startPoint y: 351, endPoint x: 750, endPoint y: 350, distance: 12.6
click at [750, 350] on input "3.10" at bounding box center [753, 351] width 39 height 15
click at [759, 352] on input "3.10" at bounding box center [753, 351] width 39 height 15
drag, startPoint x: 759, startPoint y: 352, endPoint x: 740, endPoint y: 354, distance: 19.1
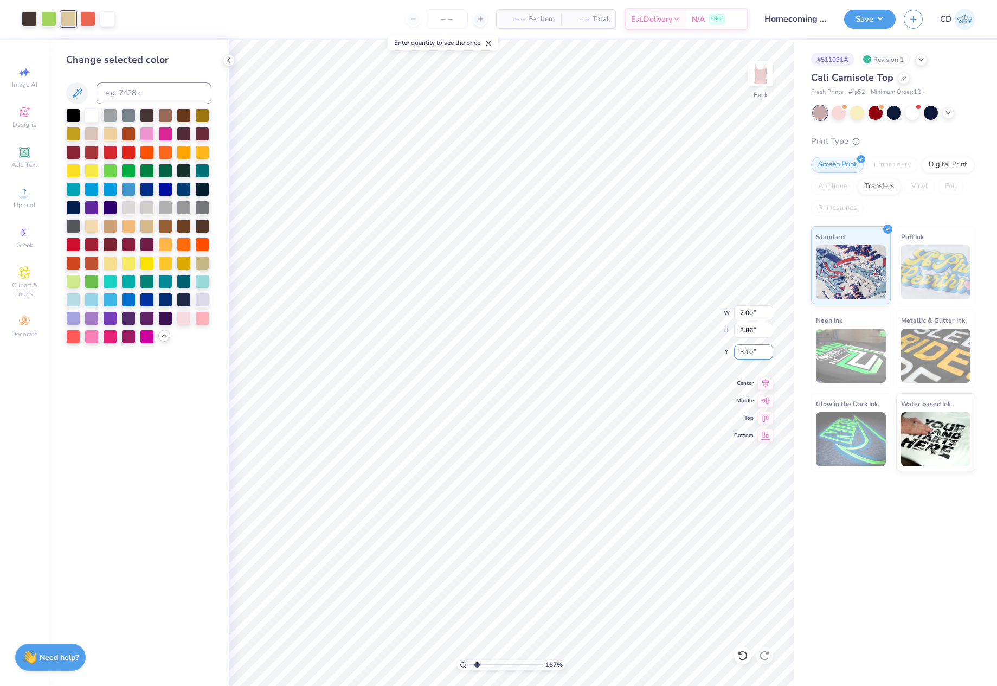
click at [740, 354] on input "3.10" at bounding box center [753, 351] width 39 height 15
type input "2.00"
click at [868, 24] on button "Save" at bounding box center [870, 17] width 52 height 19
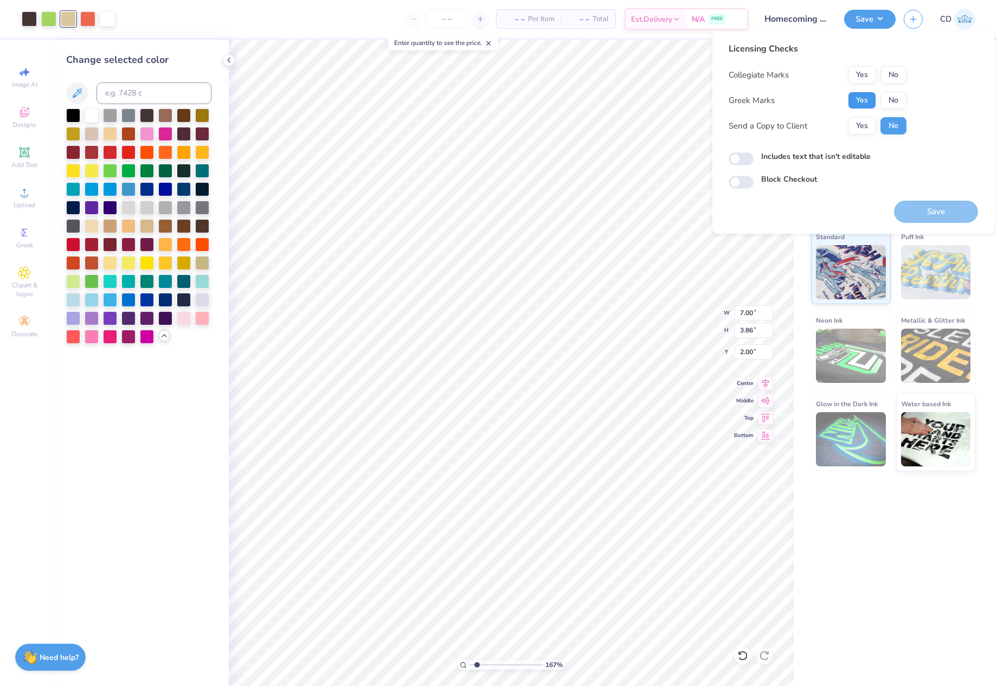
click at [861, 99] on button "Yes" at bounding box center [862, 100] width 28 height 17
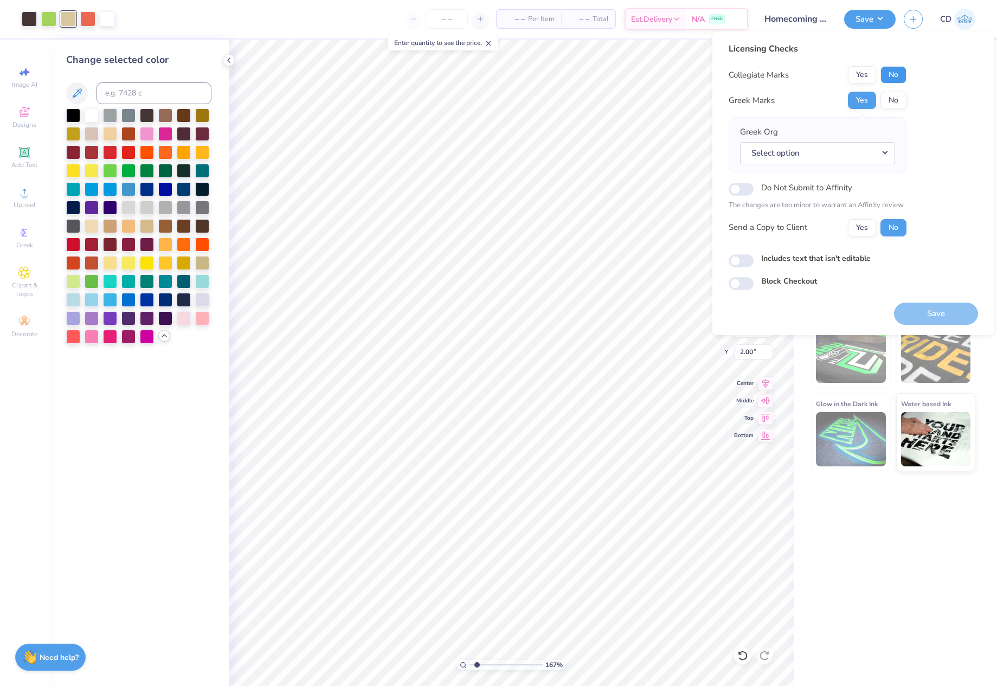
click at [892, 72] on button "No" at bounding box center [894, 74] width 26 height 17
click at [884, 149] on button "Select option" at bounding box center [817, 153] width 155 height 22
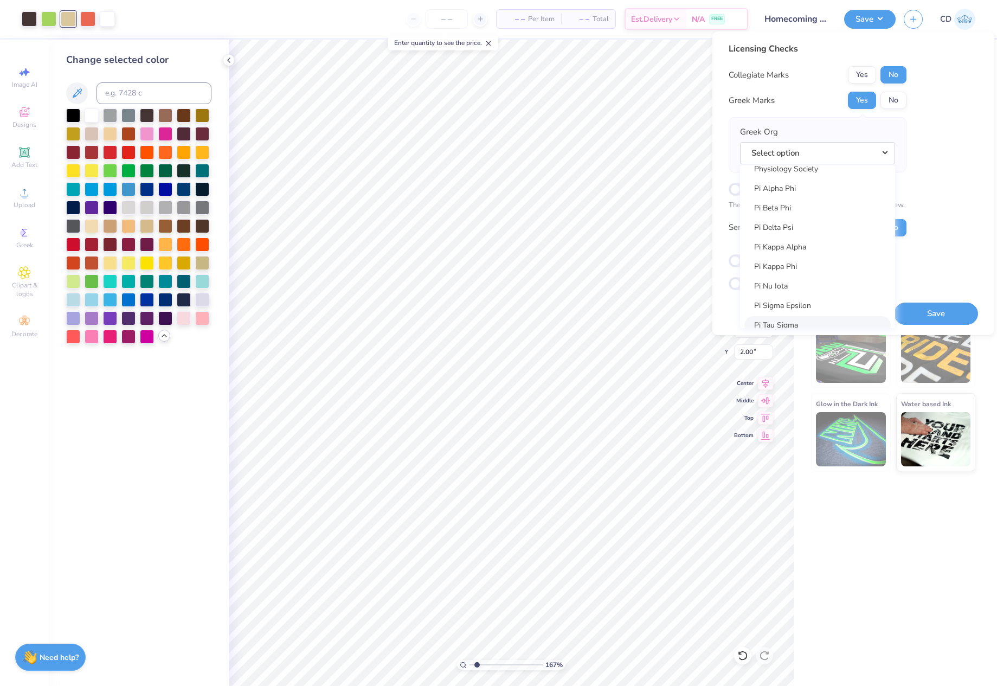
scroll to position [6164, 0]
click at [799, 244] on link "Pi Beta Phi" at bounding box center [818, 243] width 146 height 18
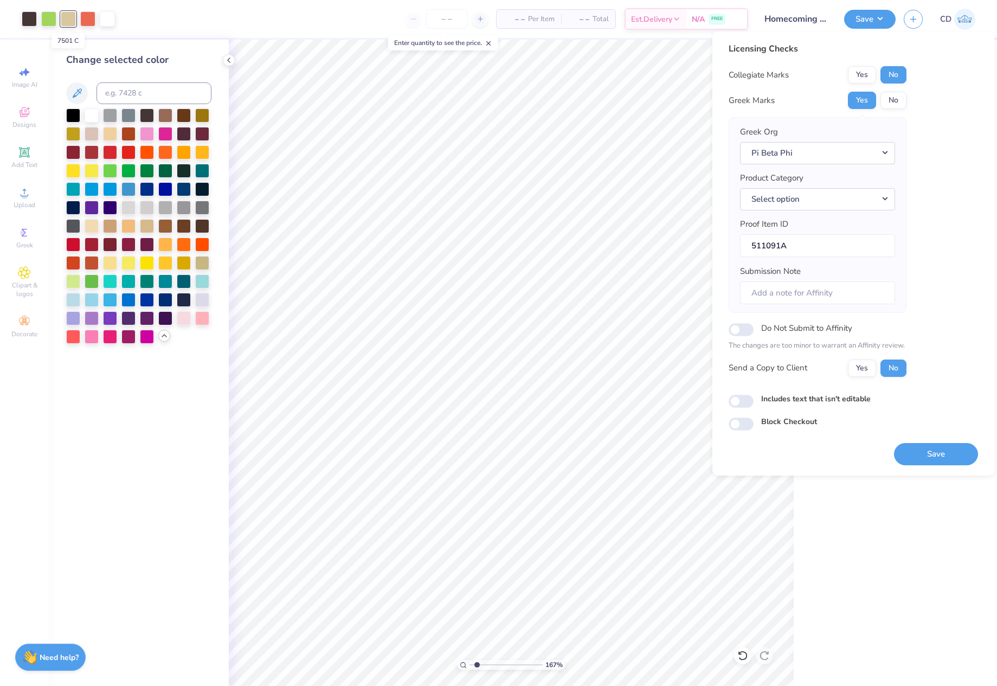
click at [67, 20] on div at bounding box center [68, 18] width 15 height 15
click at [143, 91] on input at bounding box center [154, 93] width 115 height 22
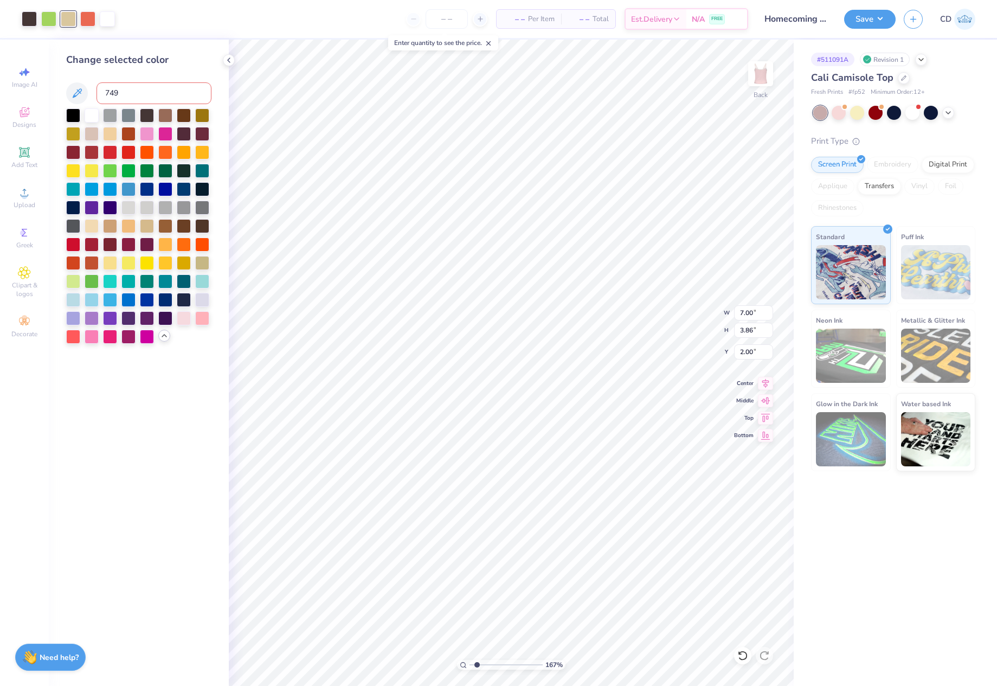
type input "7499"
click at [870, 18] on button "Save" at bounding box center [870, 17] width 52 height 19
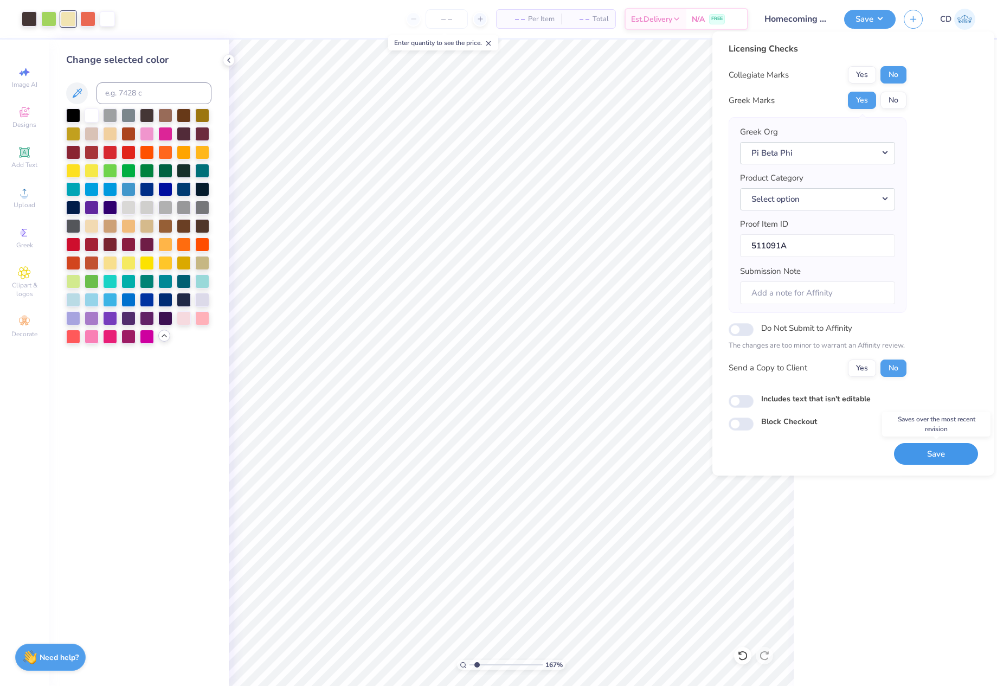
click at [937, 454] on button "Save" at bounding box center [936, 454] width 84 height 22
checkbox input "true"
